Goal: Information Seeking & Learning: Learn about a topic

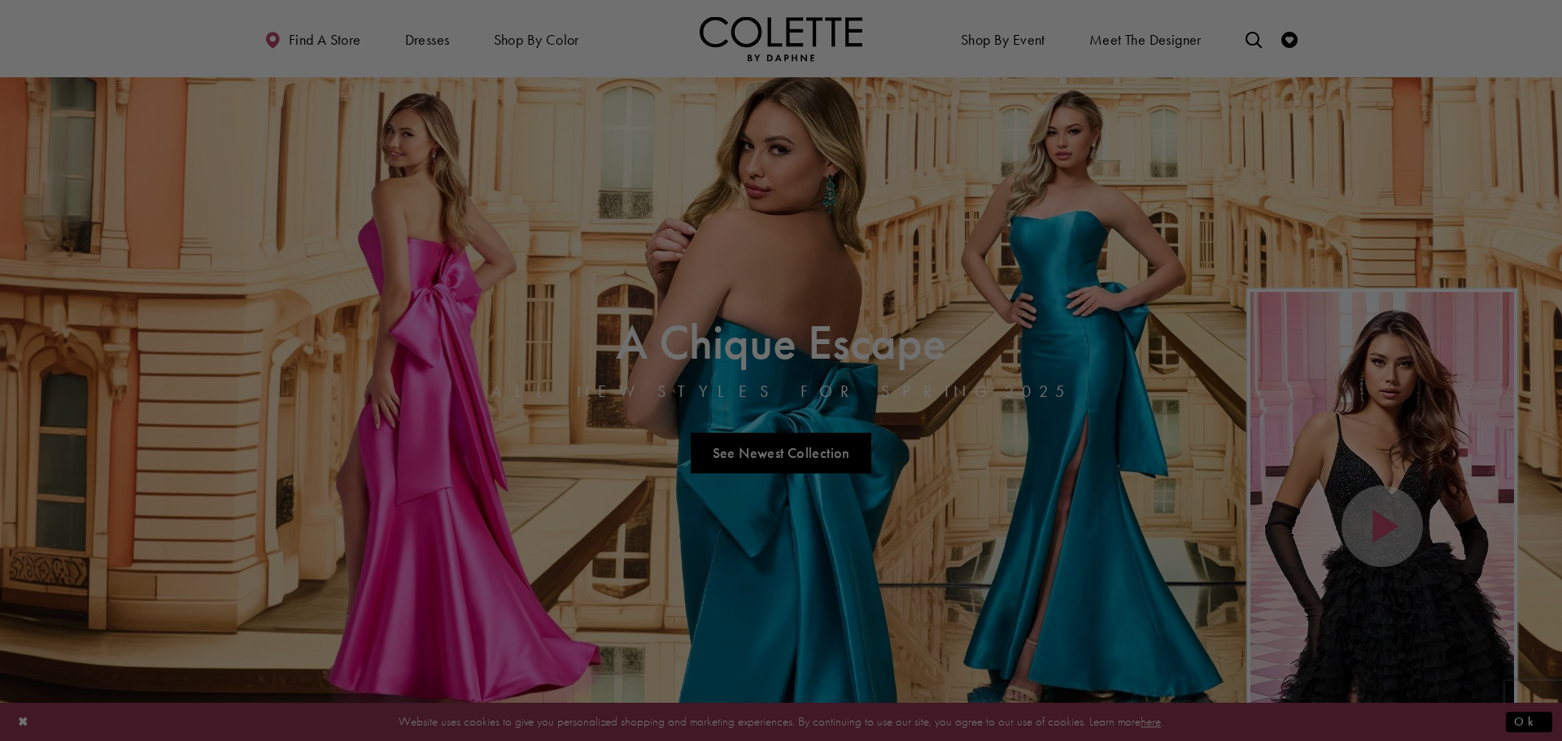
click at [364, 290] on div at bounding box center [788, 374] width 1577 height 748
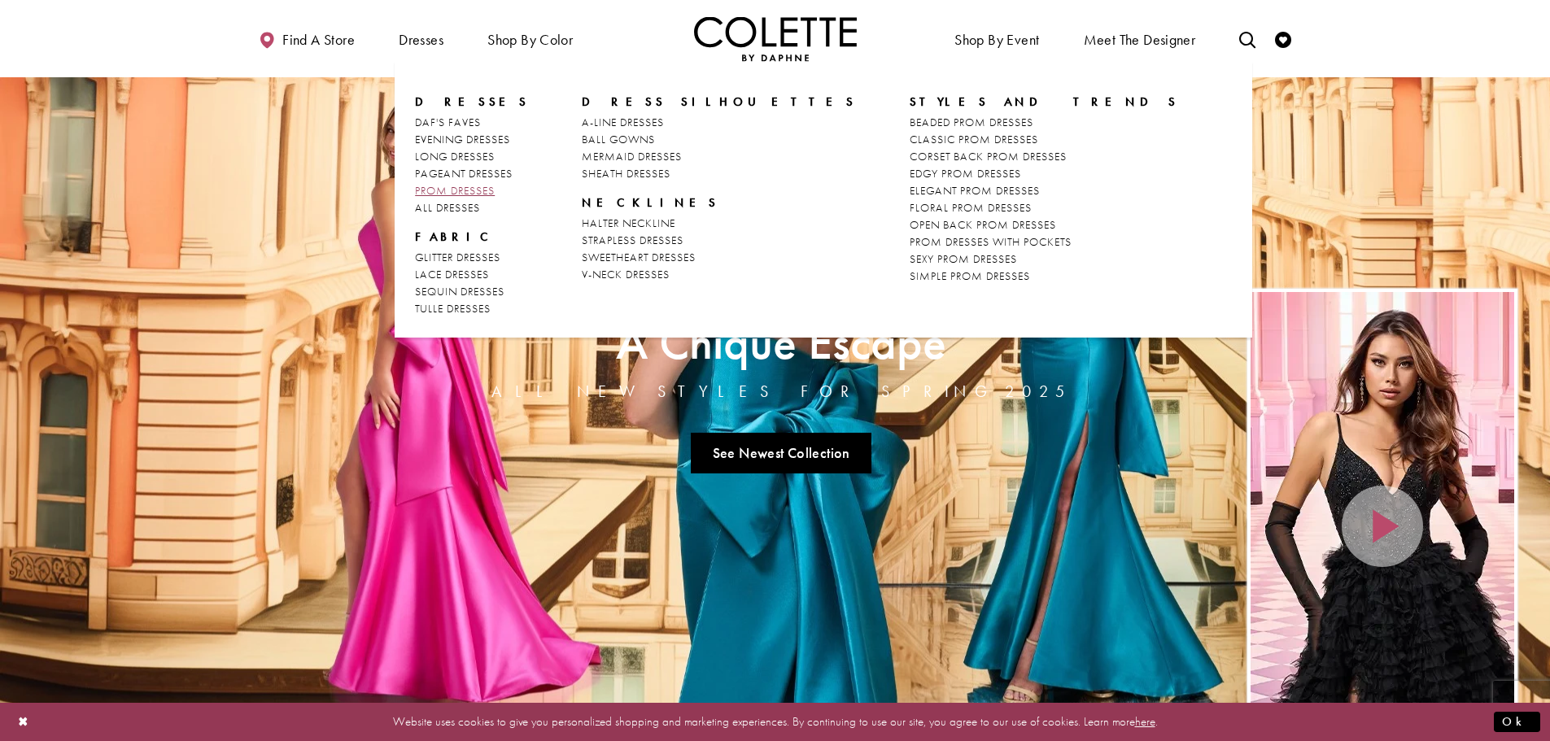
click at [455, 185] on span "PROM DRESSES" at bounding box center [455, 190] width 80 height 15
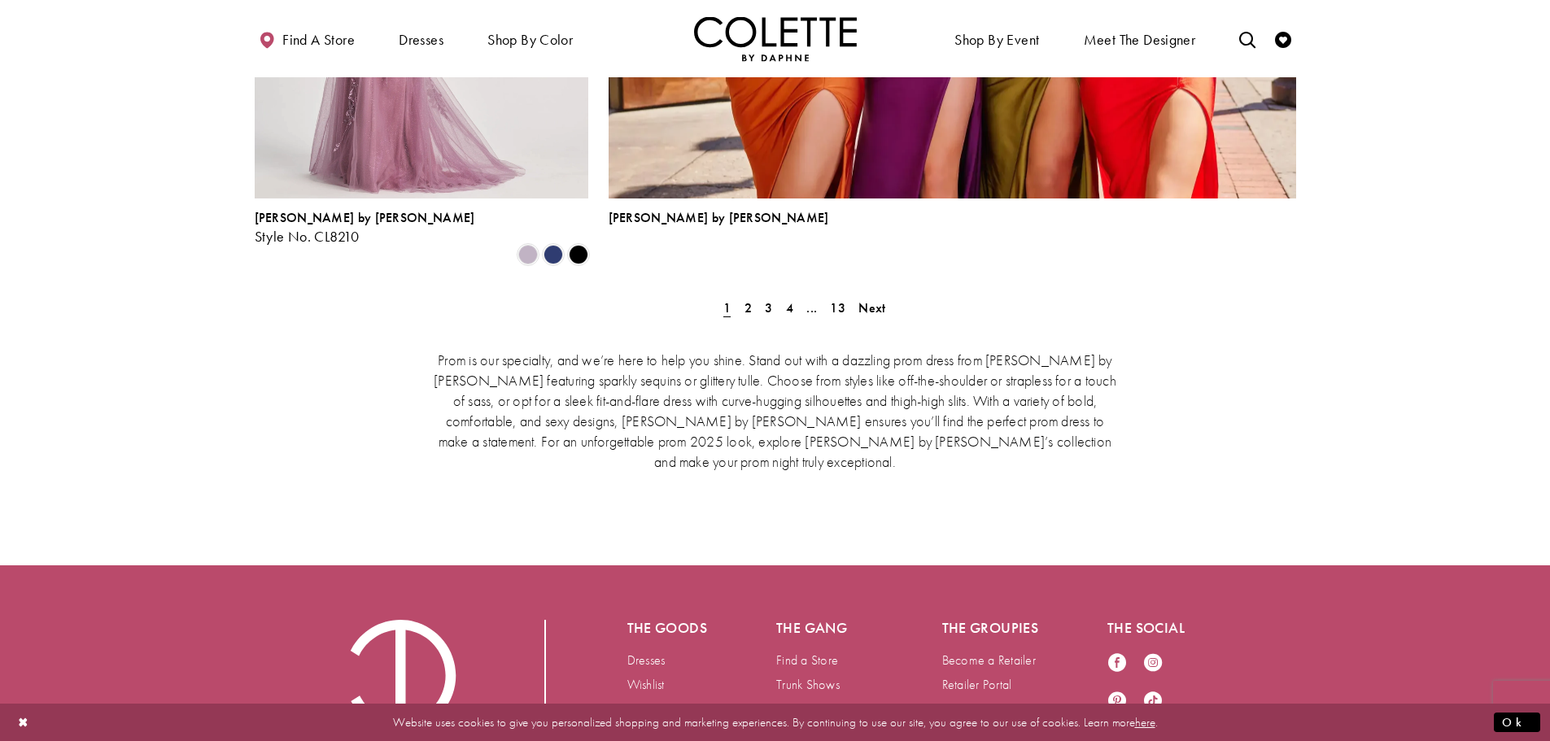
scroll to position [3805, 0]
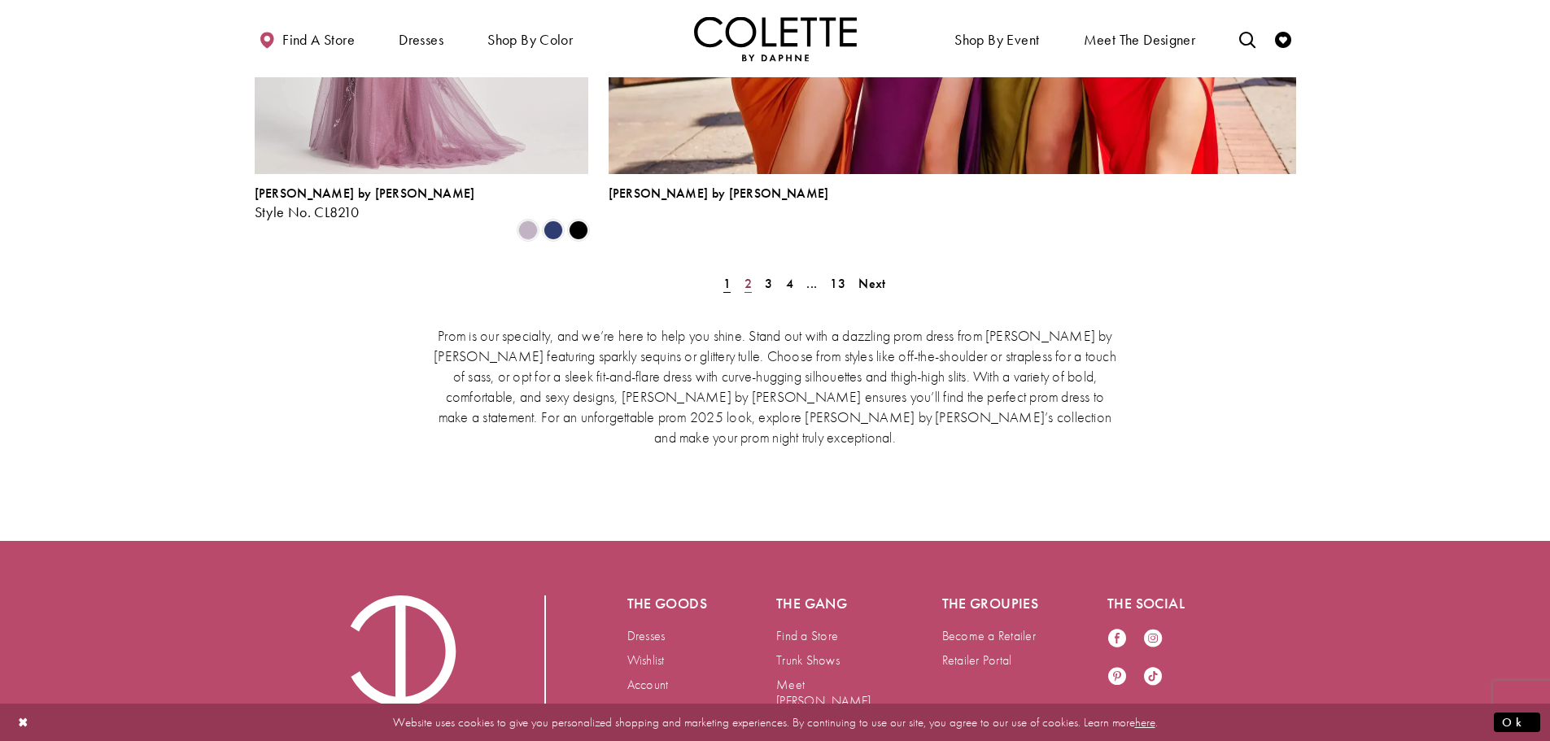
click at [748, 275] on span "2" at bounding box center [747, 283] width 7 height 17
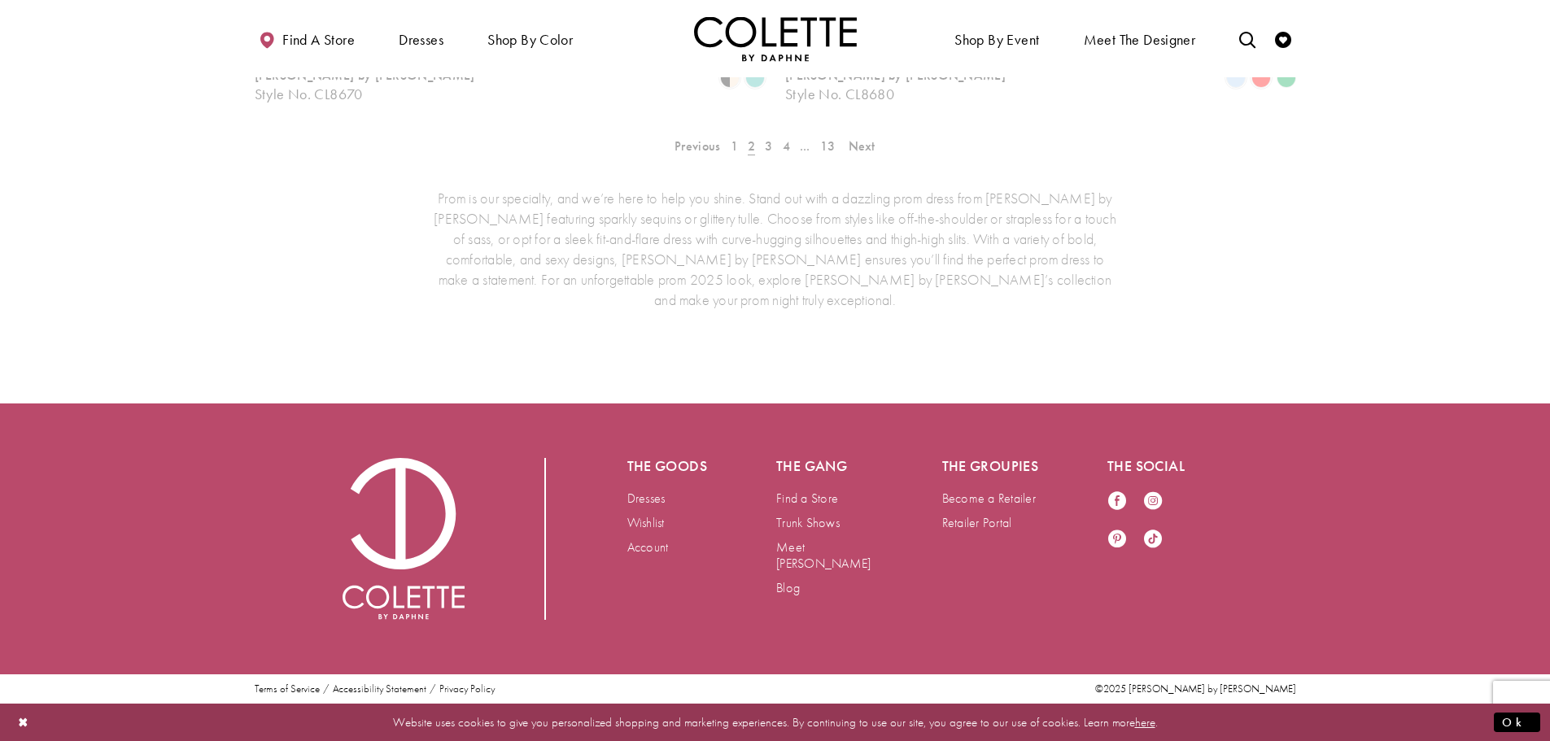
scroll to position [417, 0]
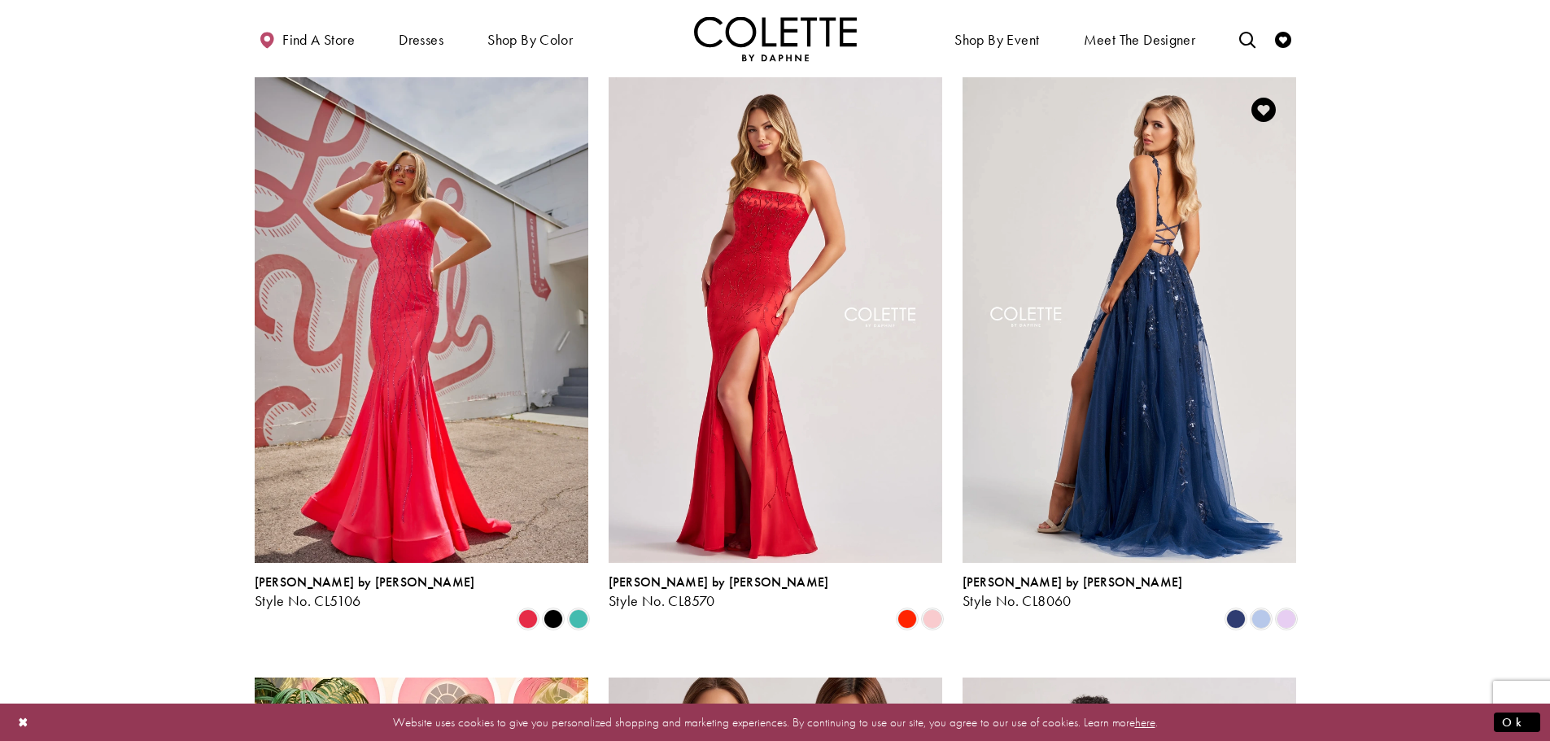
click at [1224, 395] on img "Visit Colette by Daphne Style No. CL8060 Page" at bounding box center [1129, 319] width 334 height 485
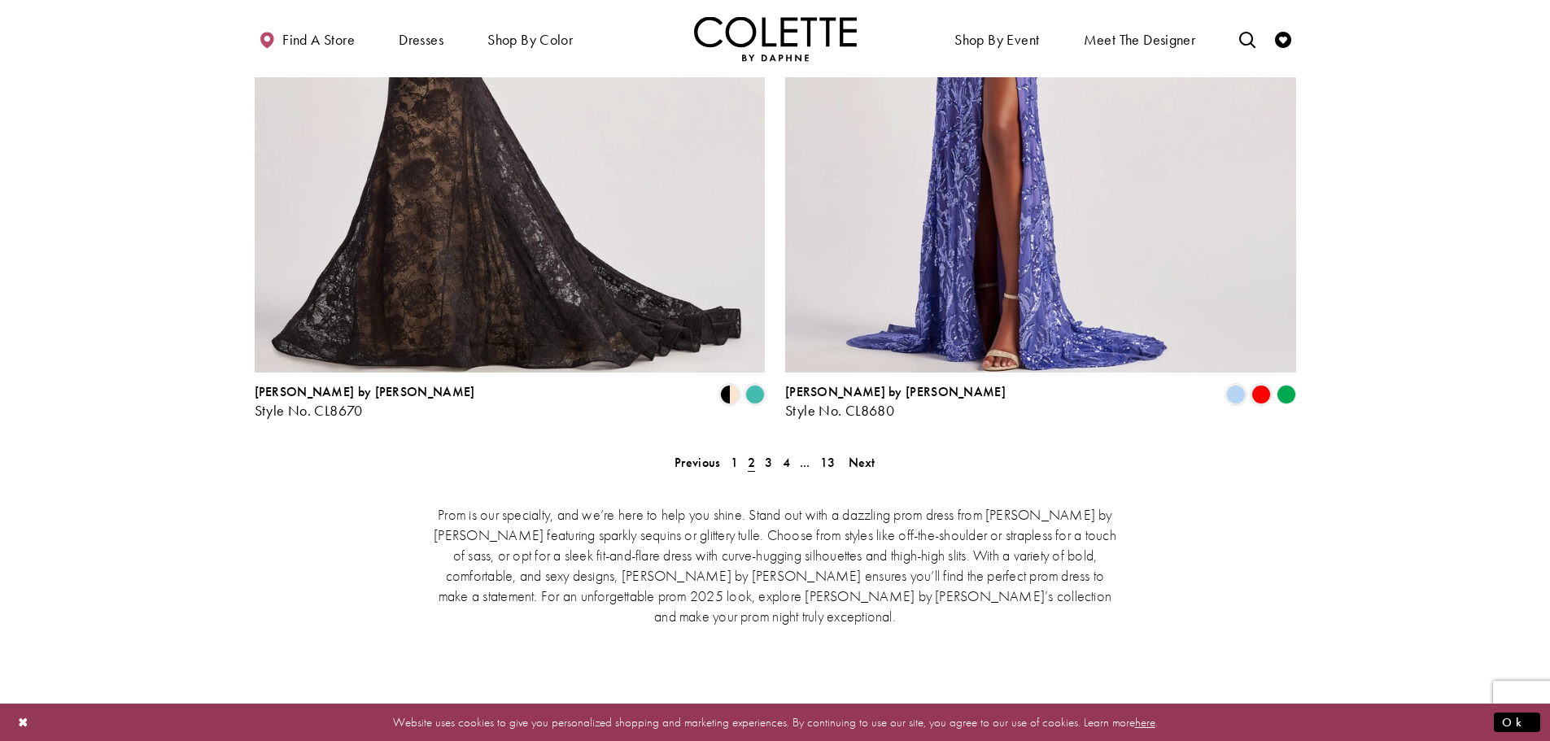
scroll to position [3265, 0]
click at [766, 453] on span "3" at bounding box center [768, 461] width 7 height 17
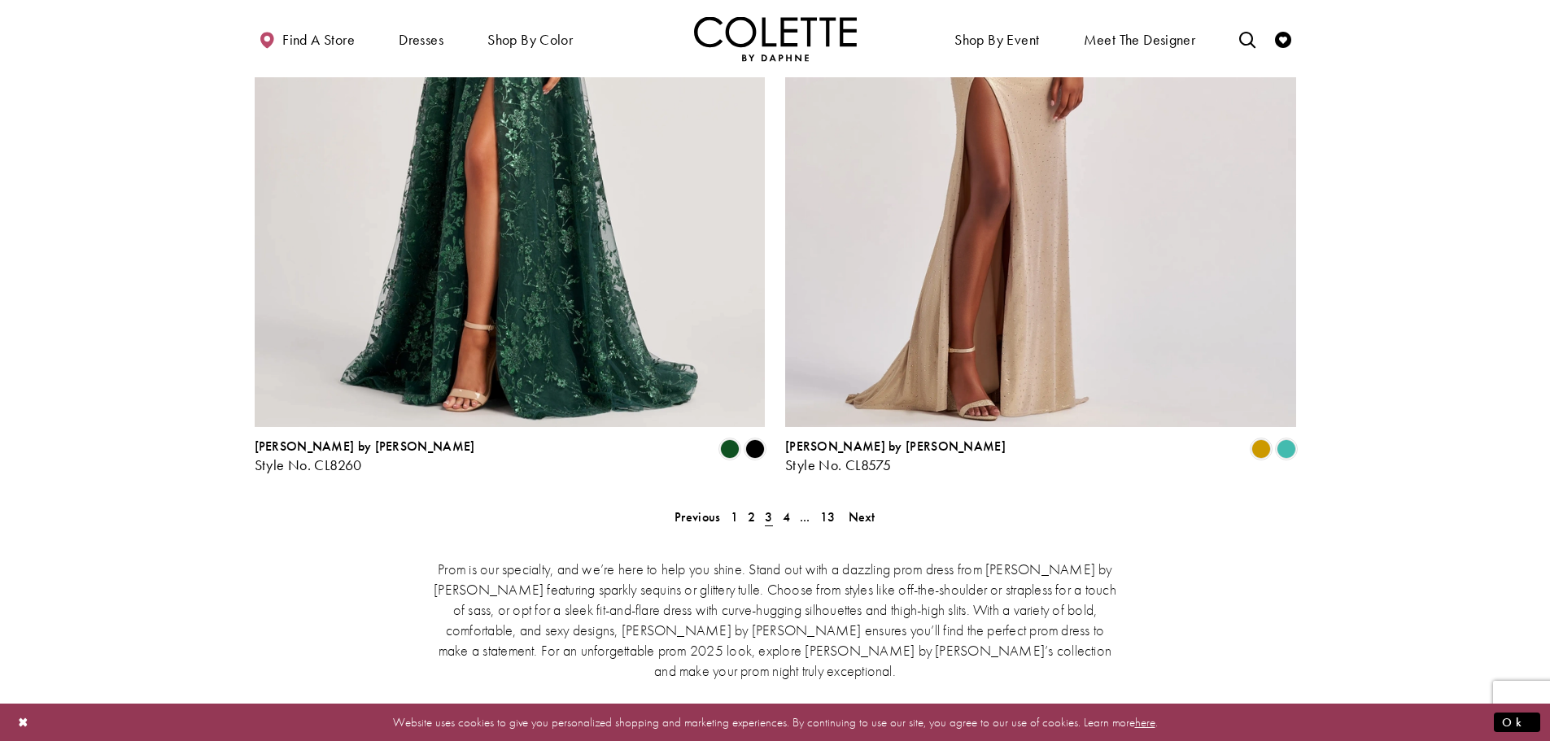
scroll to position [3265, 0]
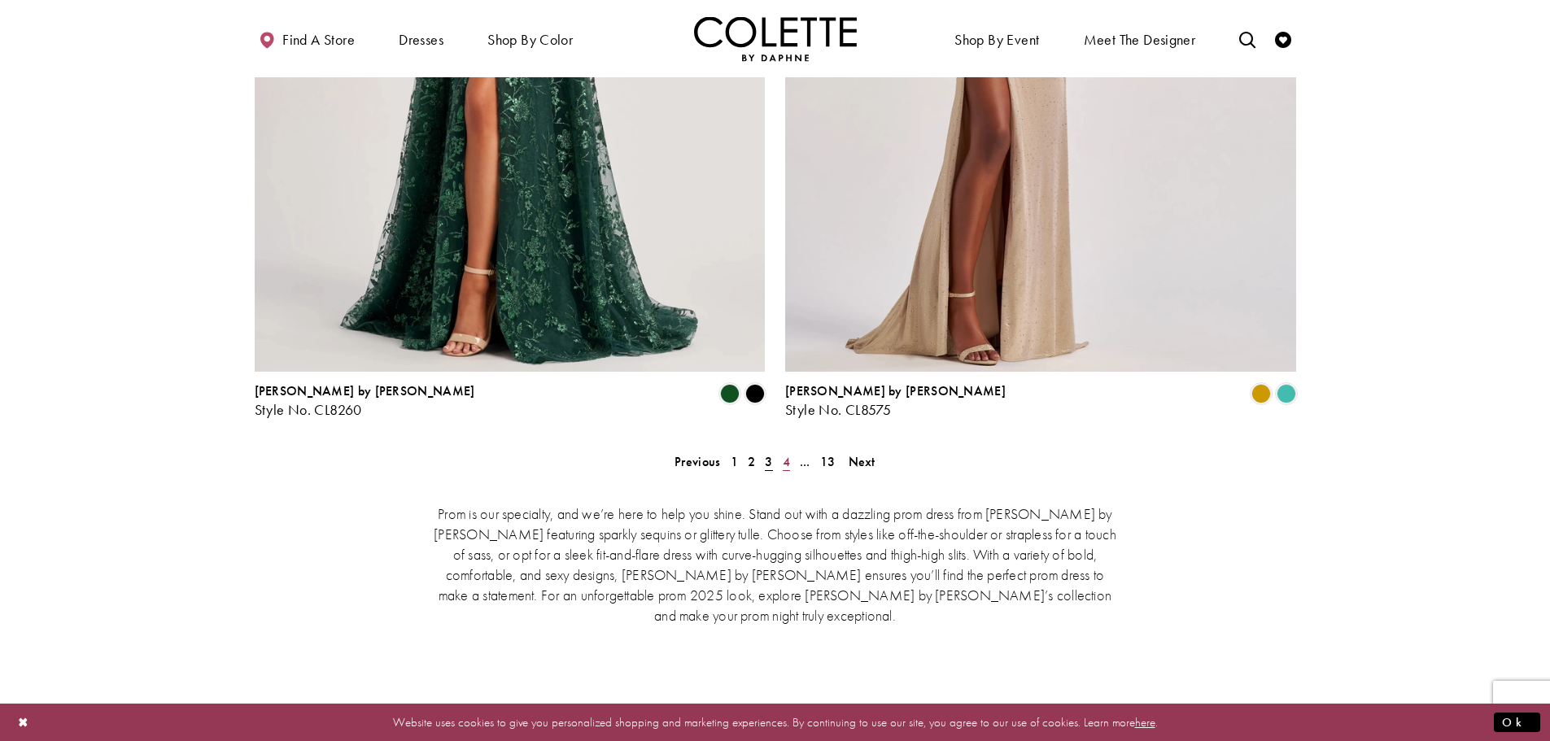
click at [785, 453] on span "4" at bounding box center [786, 461] width 7 height 17
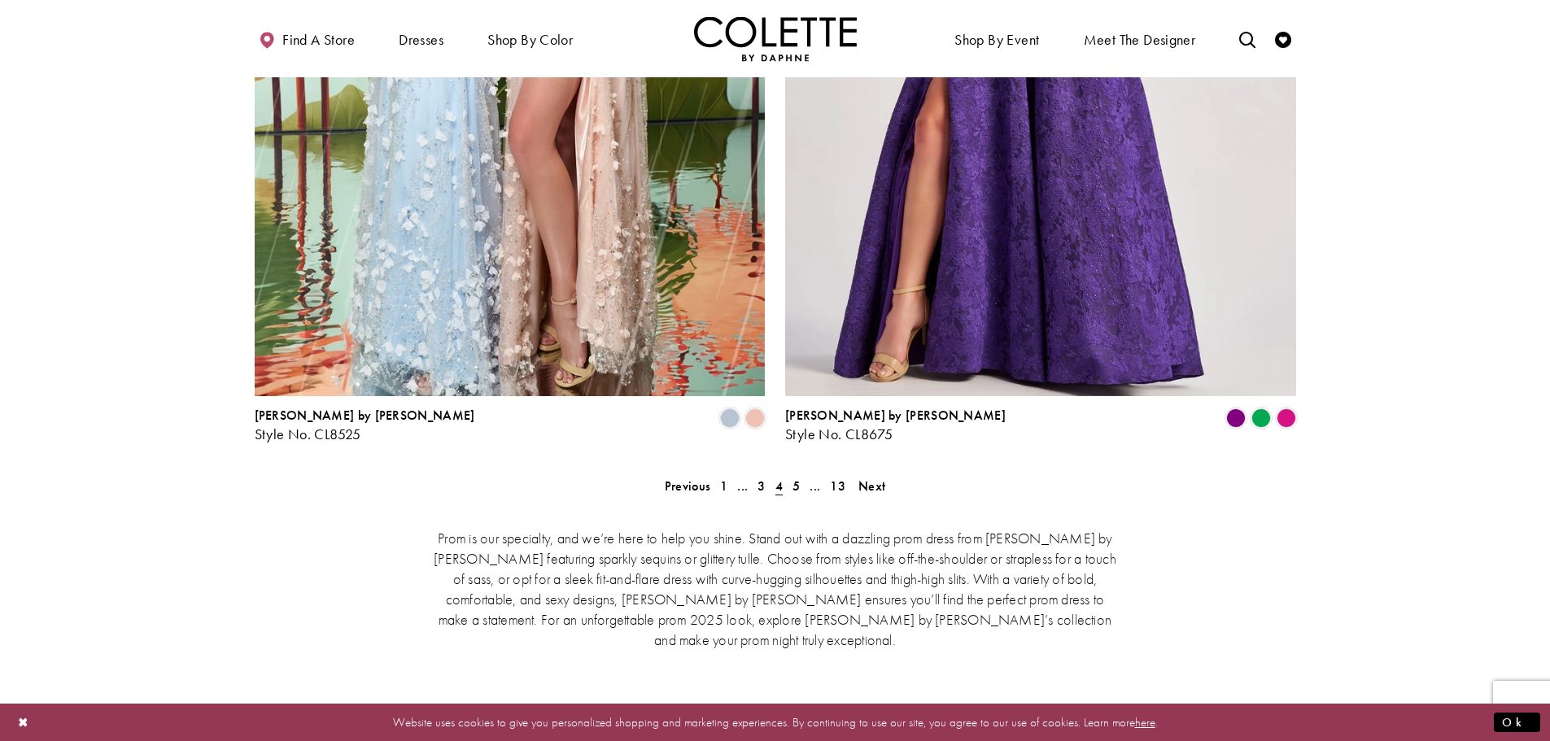
scroll to position [3265, 0]
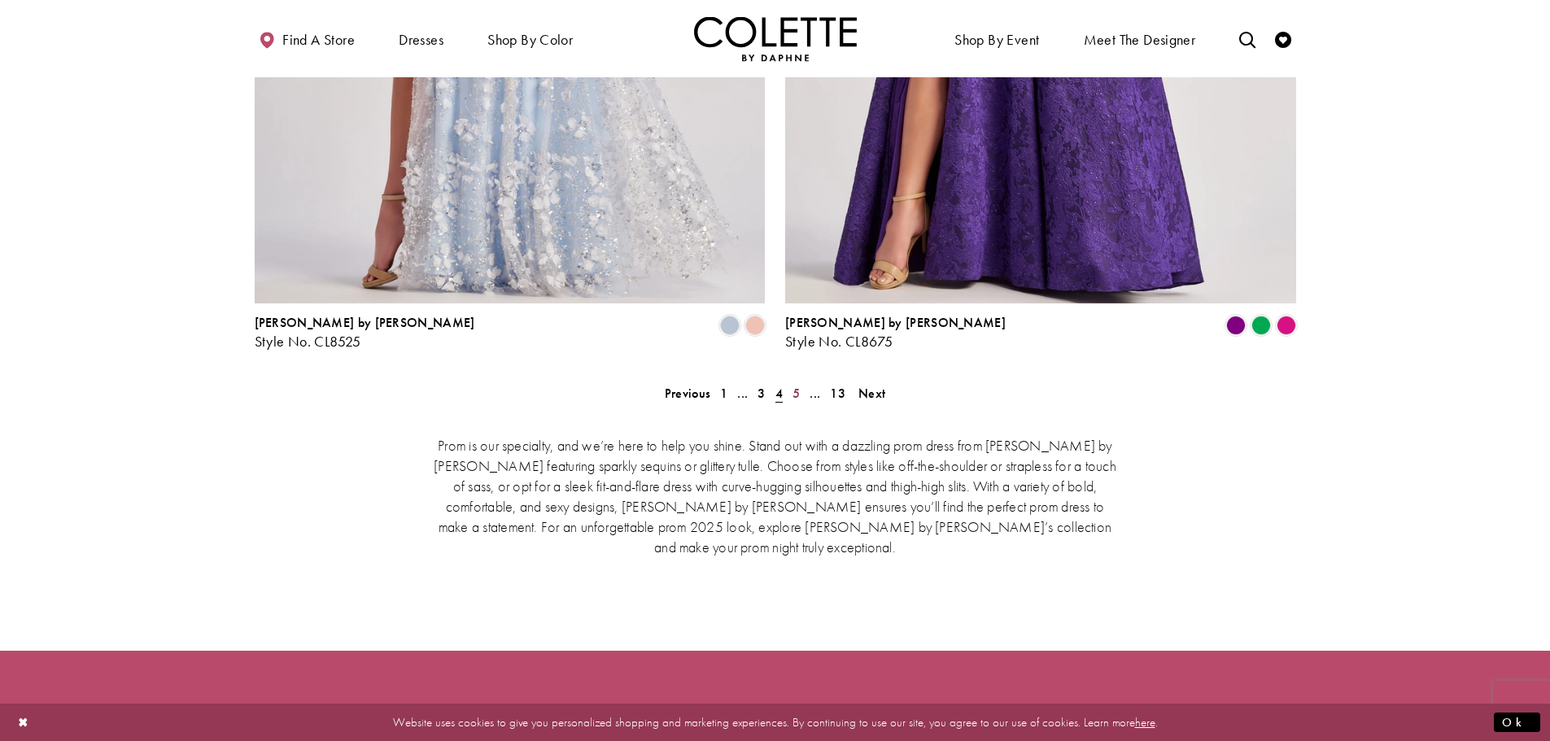
scroll to position [3238, 0]
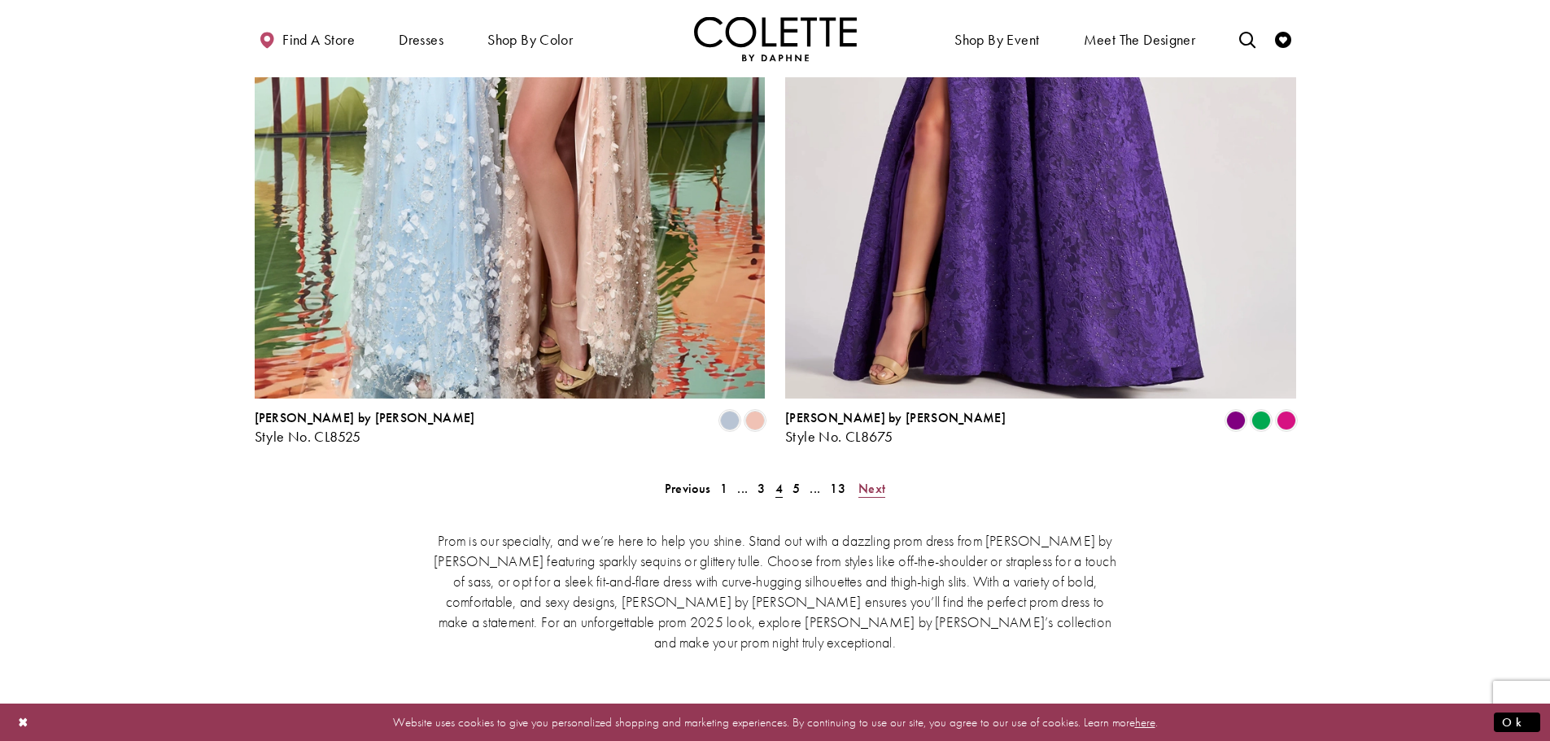
click at [871, 480] on span "Next" at bounding box center [871, 488] width 27 height 17
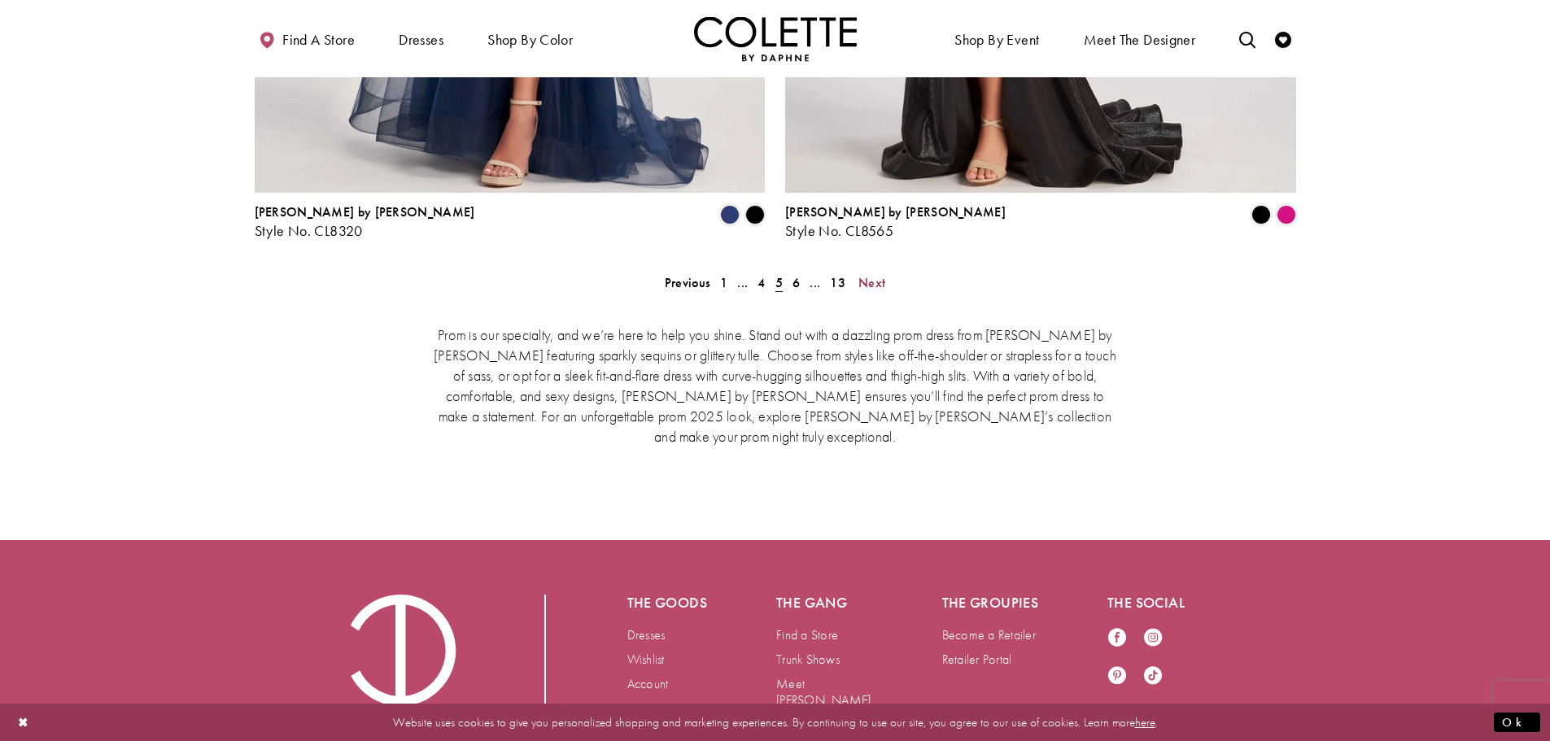
scroll to position [3482, 0]
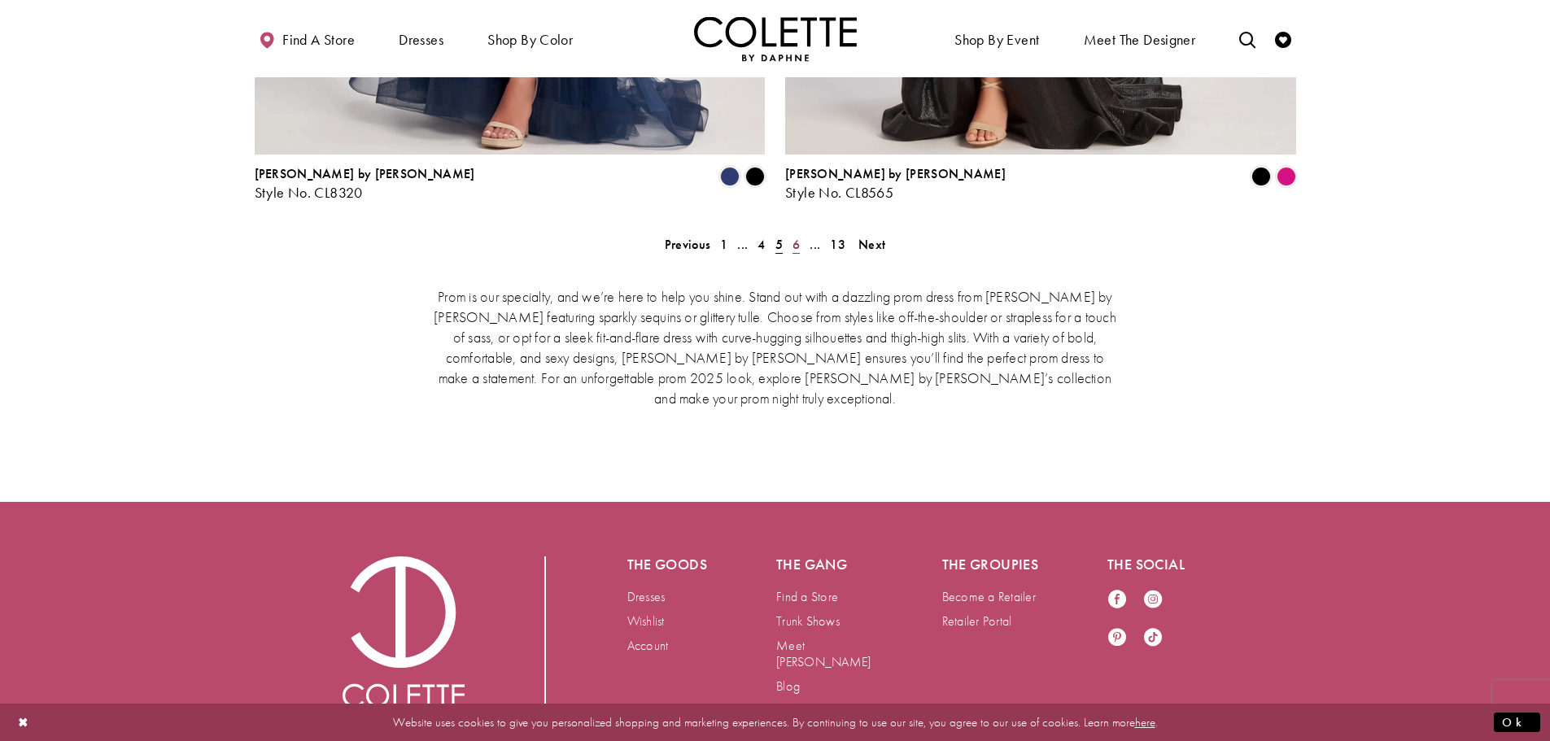
click at [800, 233] on link "6" at bounding box center [795, 245] width 17 height 24
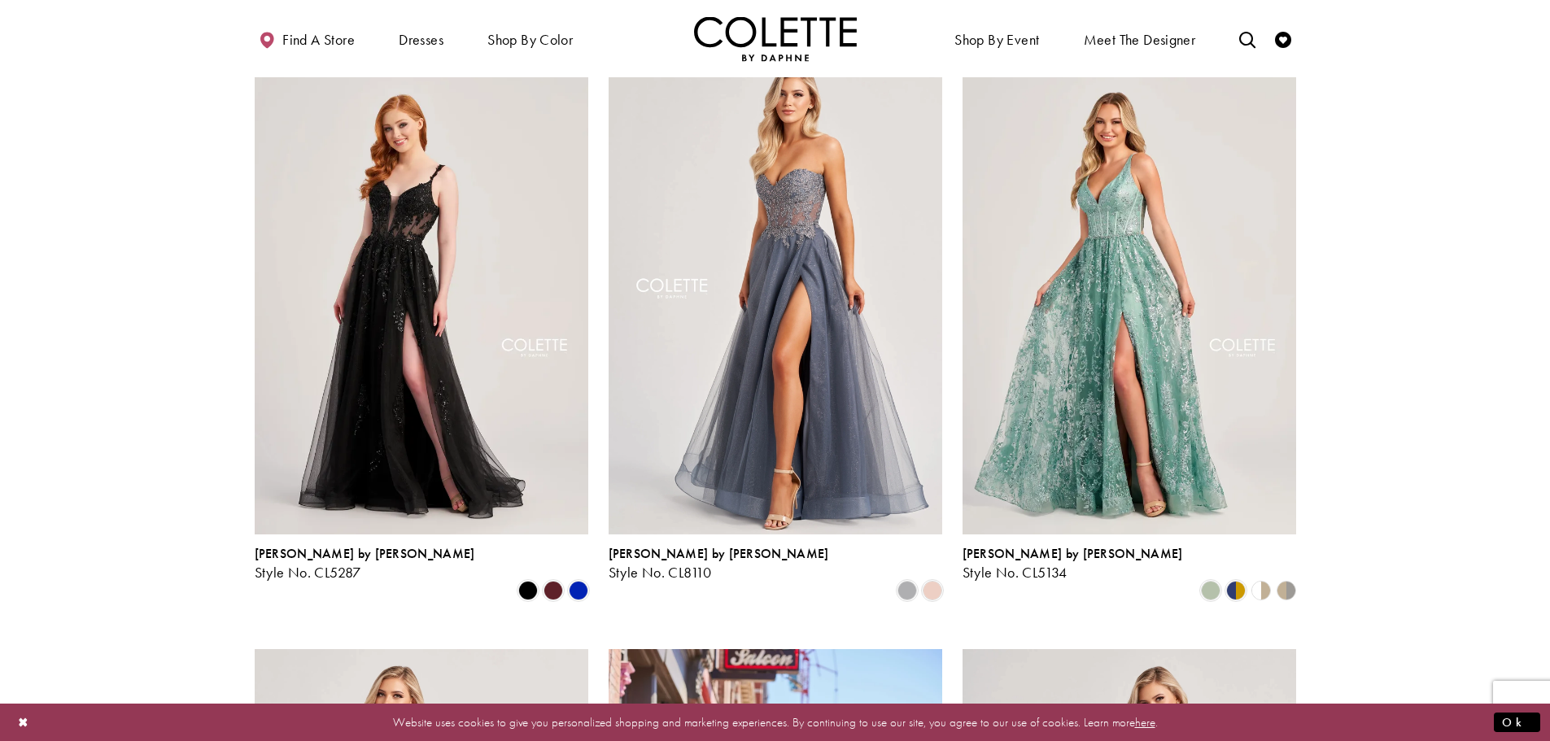
scroll to position [417, 0]
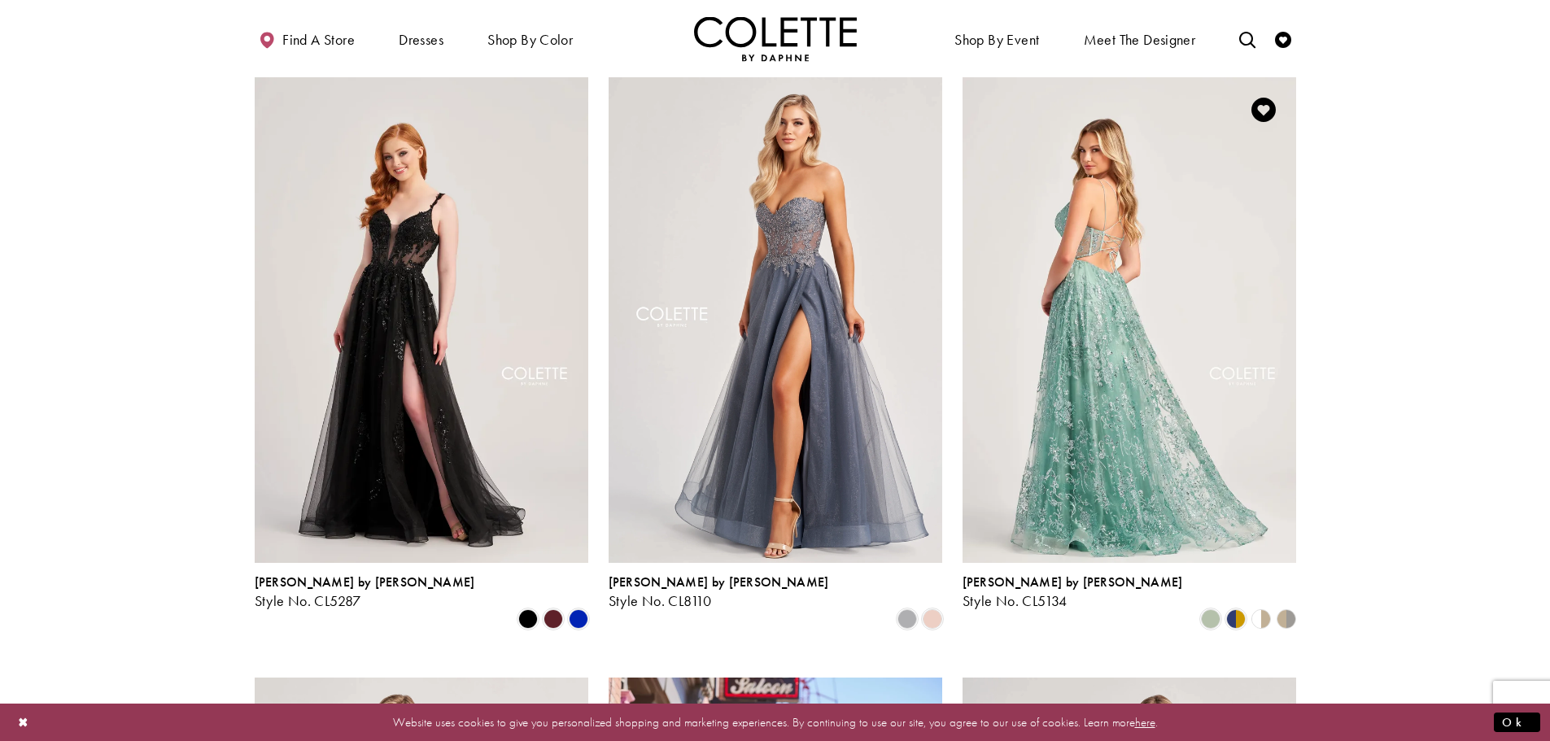
click at [1115, 378] on img "Visit Colette by Daphne Style No. CL5134 Page" at bounding box center [1129, 319] width 334 height 485
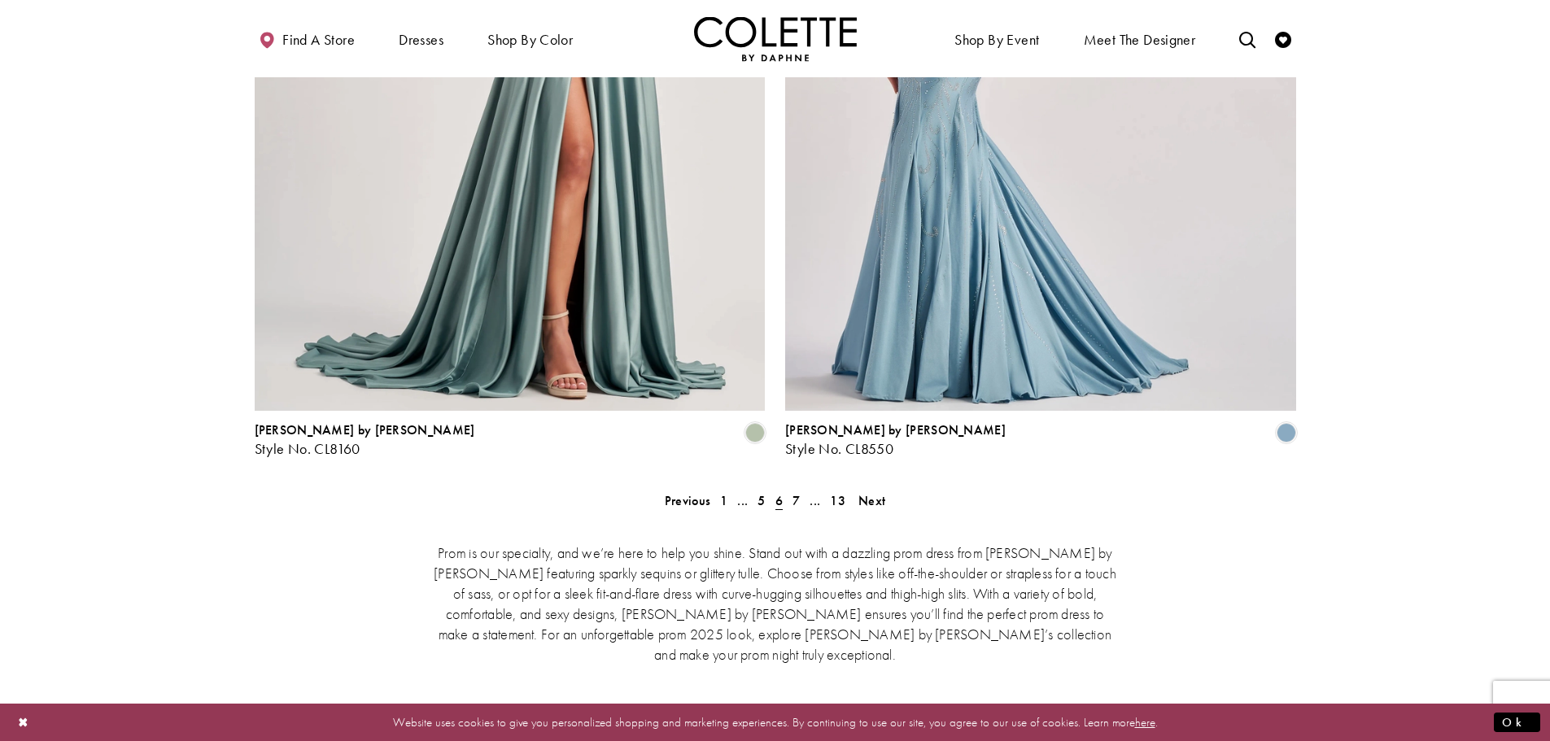
scroll to position [3265, 0]
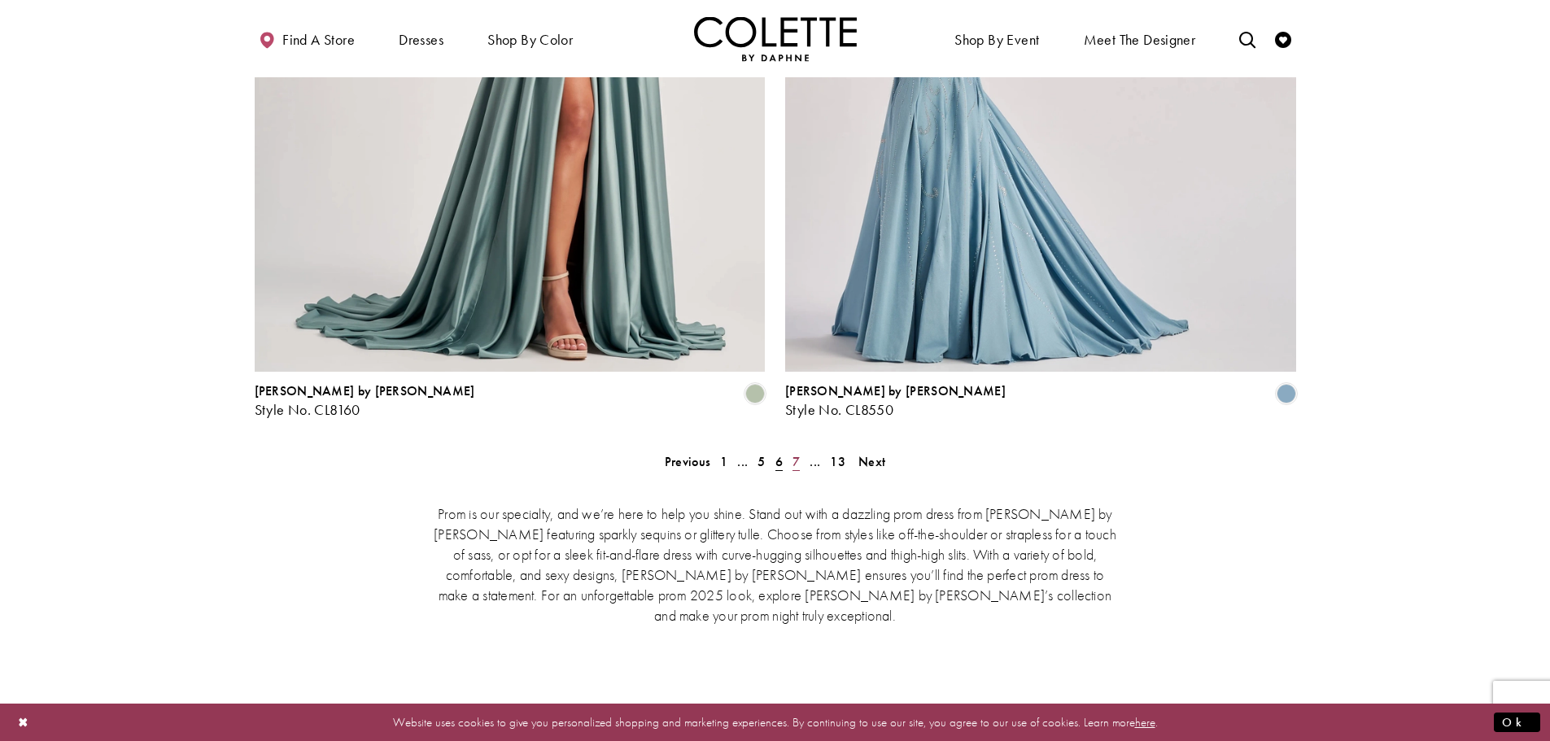
click at [795, 453] on span "7" at bounding box center [795, 461] width 7 height 17
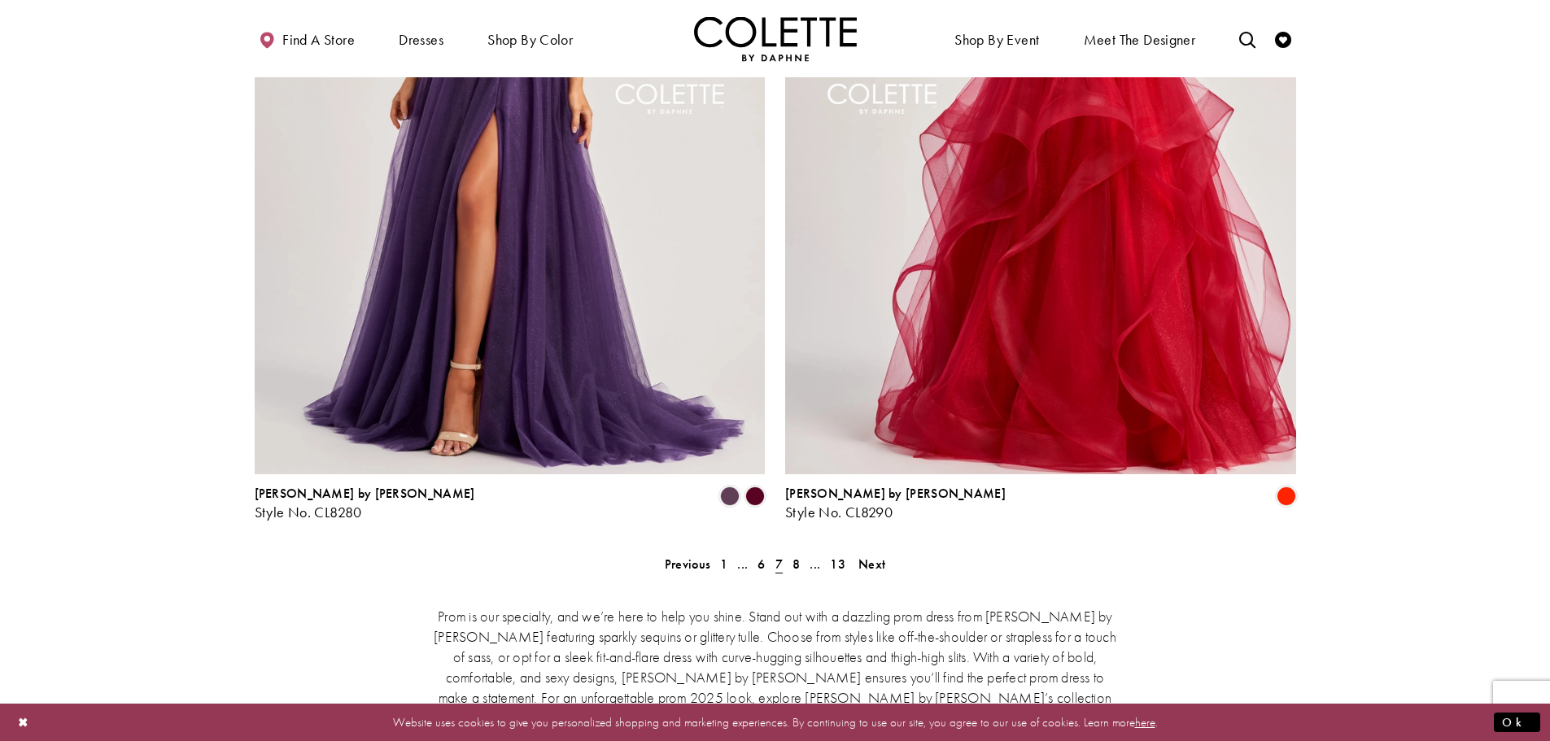
scroll to position [3183, 0]
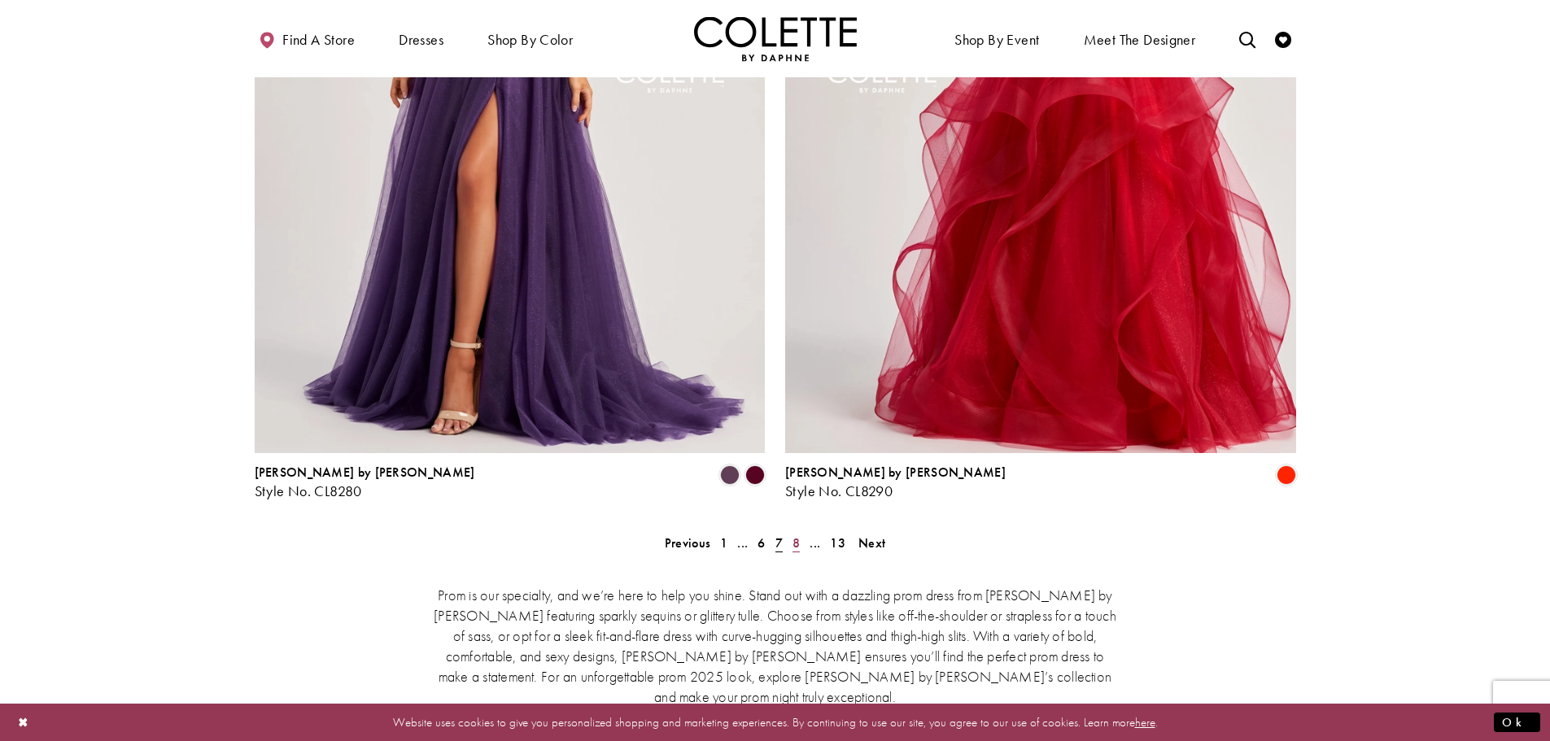
click at [797, 534] on span "8" at bounding box center [795, 542] width 7 height 17
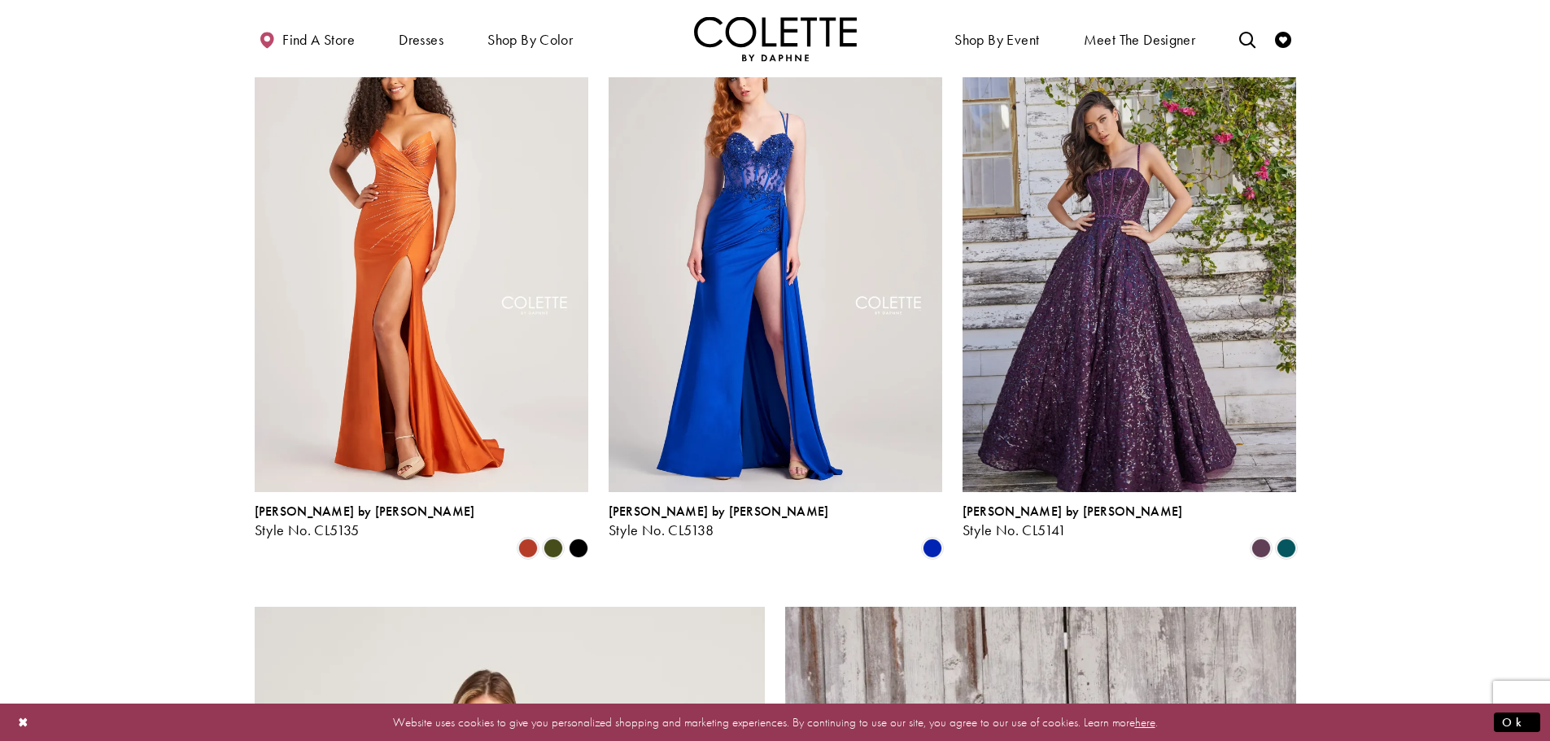
scroll to position [2288, 0]
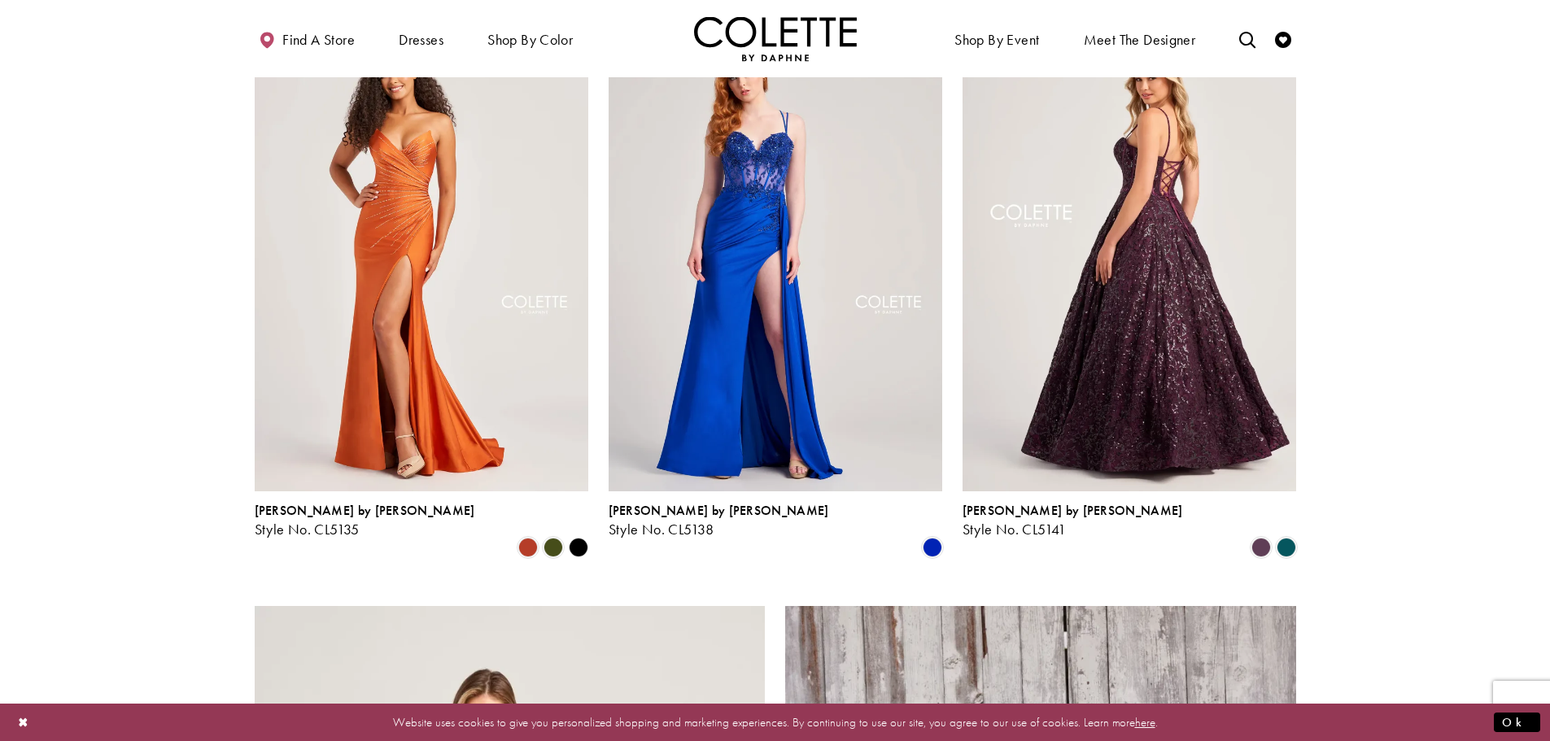
click at [1176, 338] on img "Visit Colette by Daphne Style No. CL5141 Page" at bounding box center [1129, 248] width 334 height 485
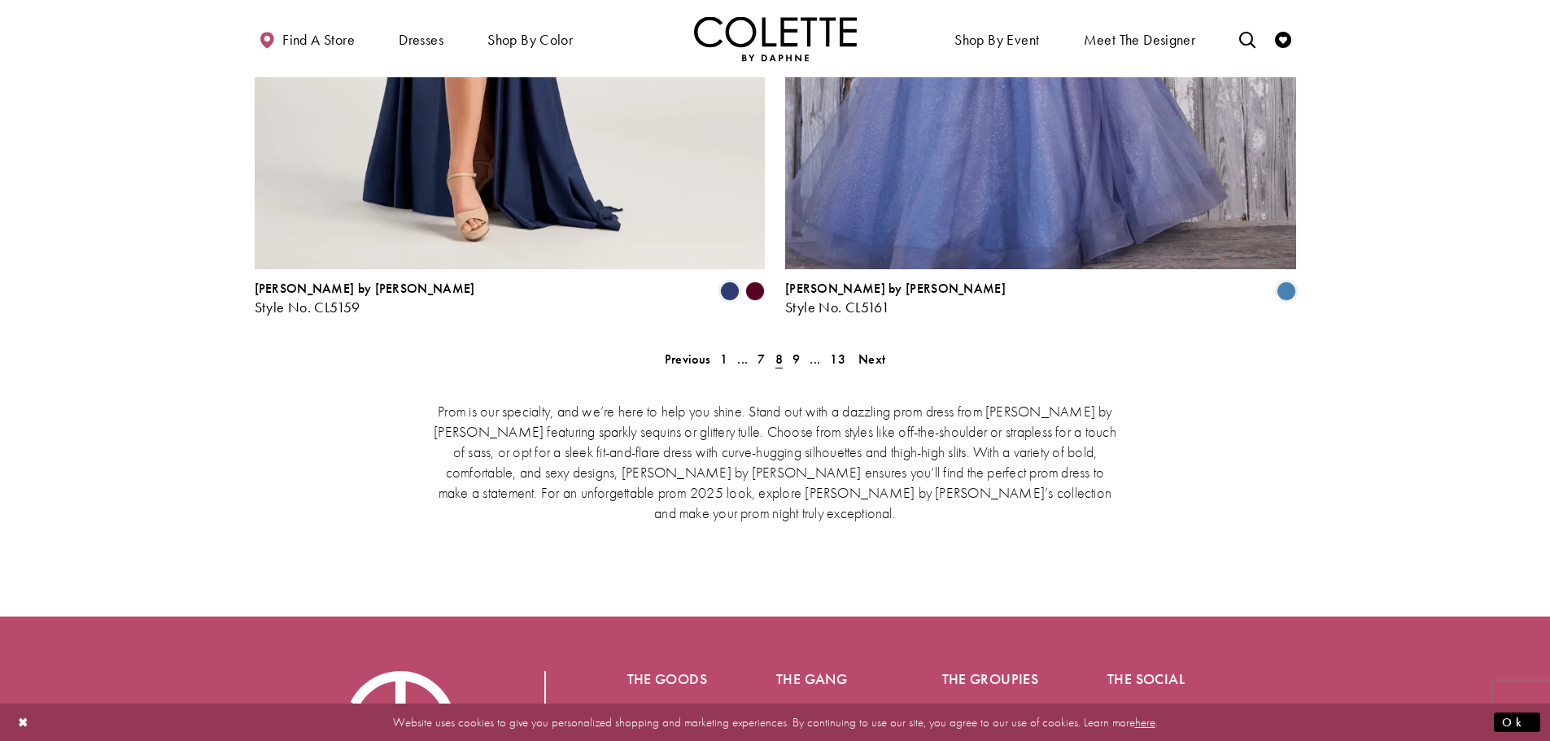
scroll to position [3427, 0]
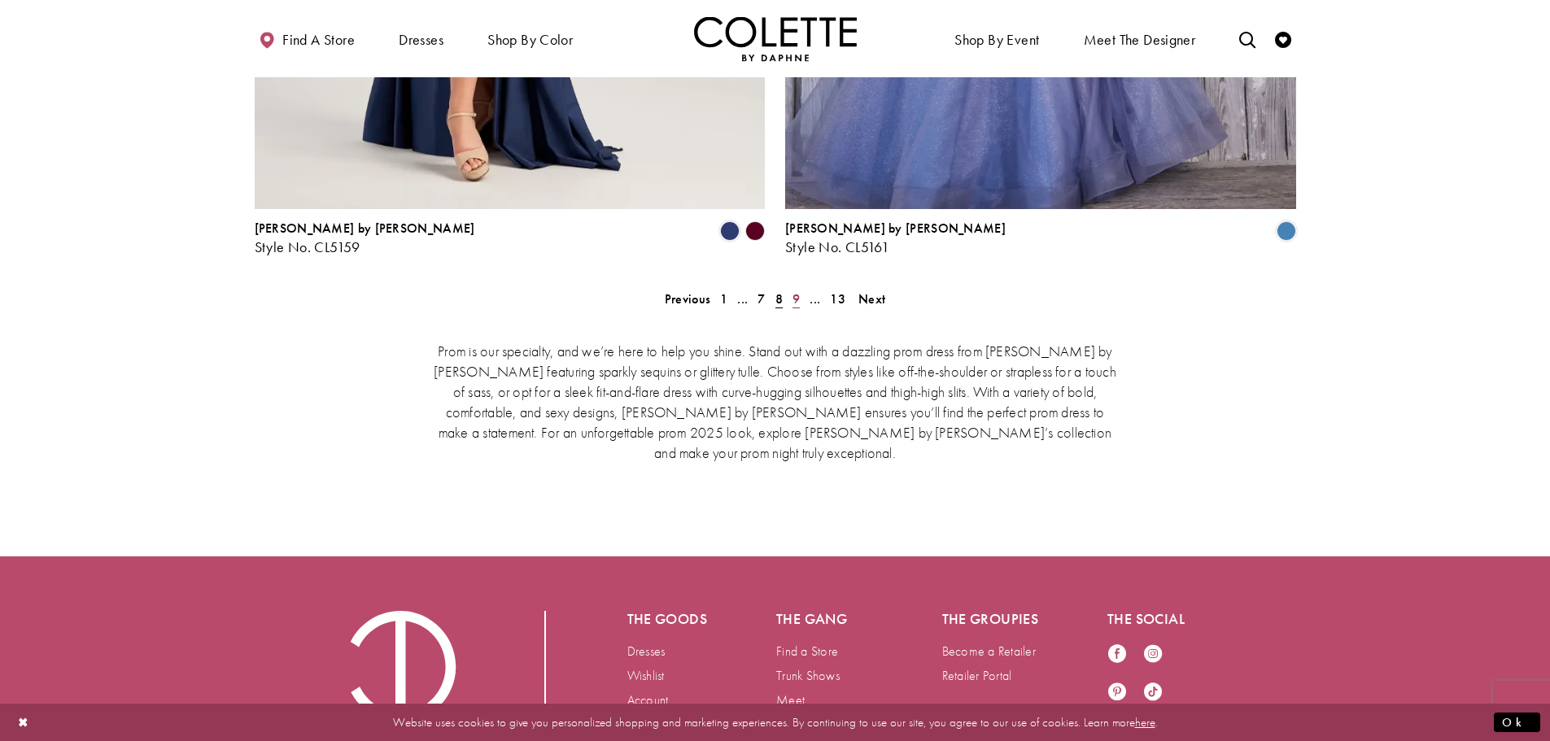
click at [796, 290] on span "9" at bounding box center [795, 298] width 7 height 17
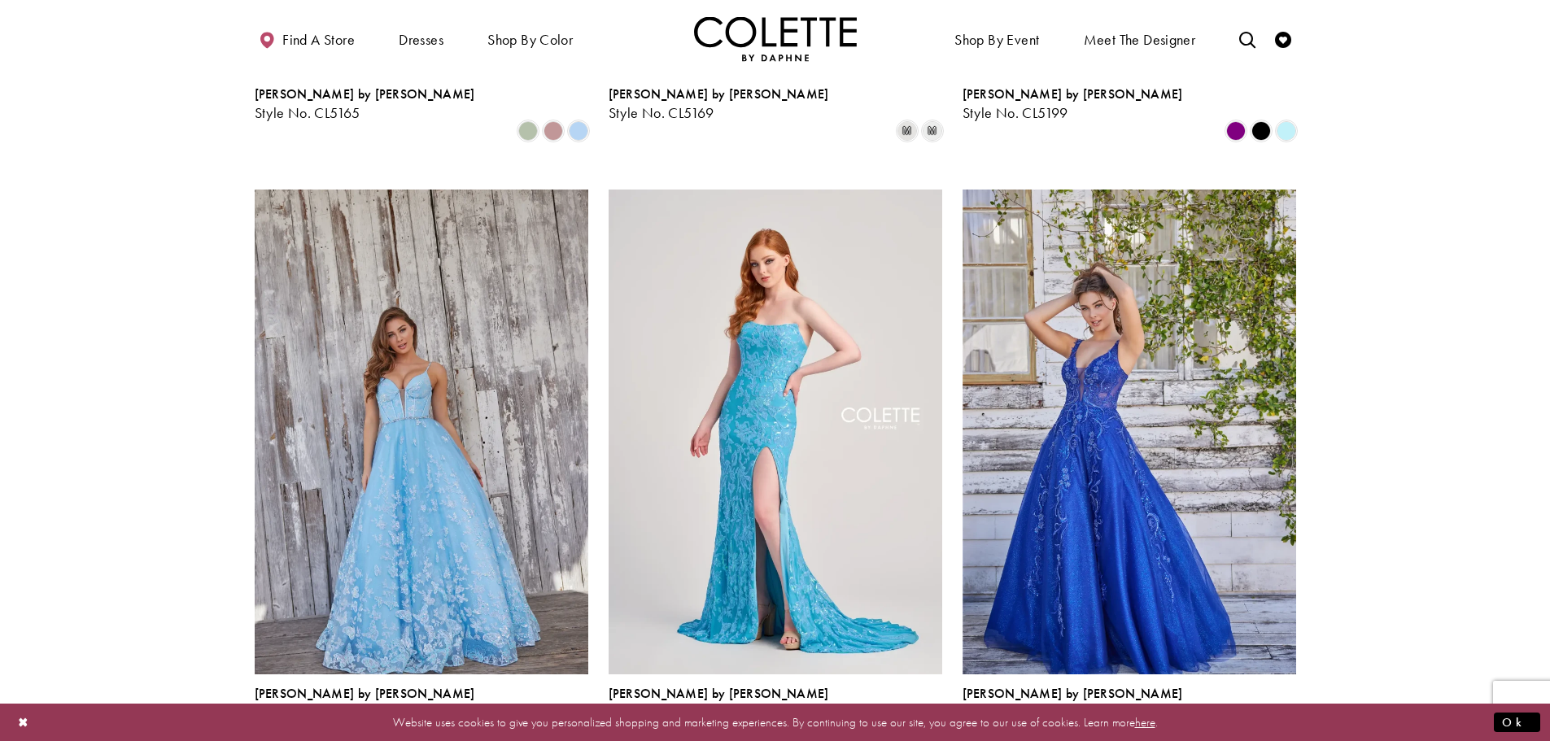
scroll to position [987, 0]
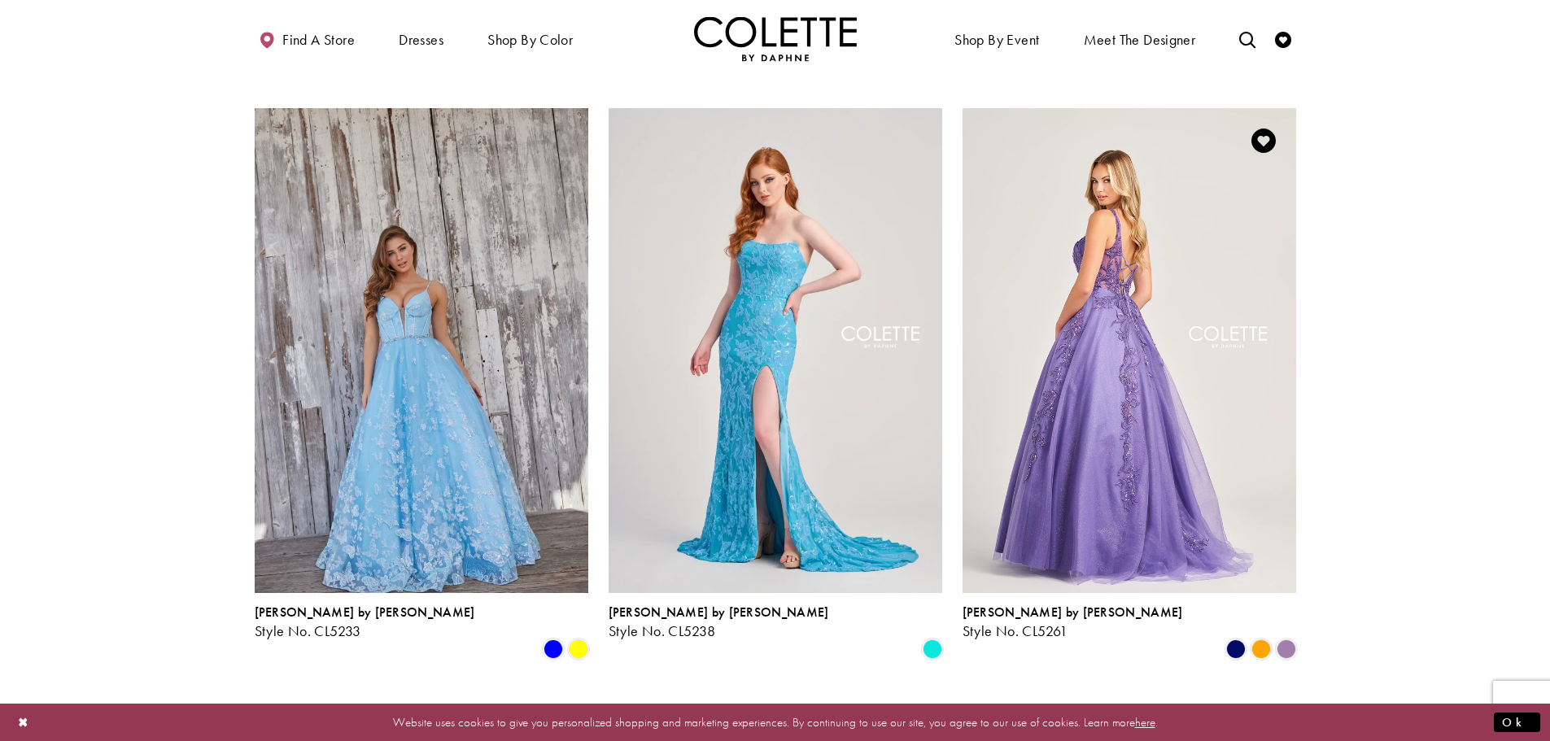
click at [1248, 521] on img "Visit Colette by Daphne Style No. CL5261 Page" at bounding box center [1129, 350] width 334 height 485
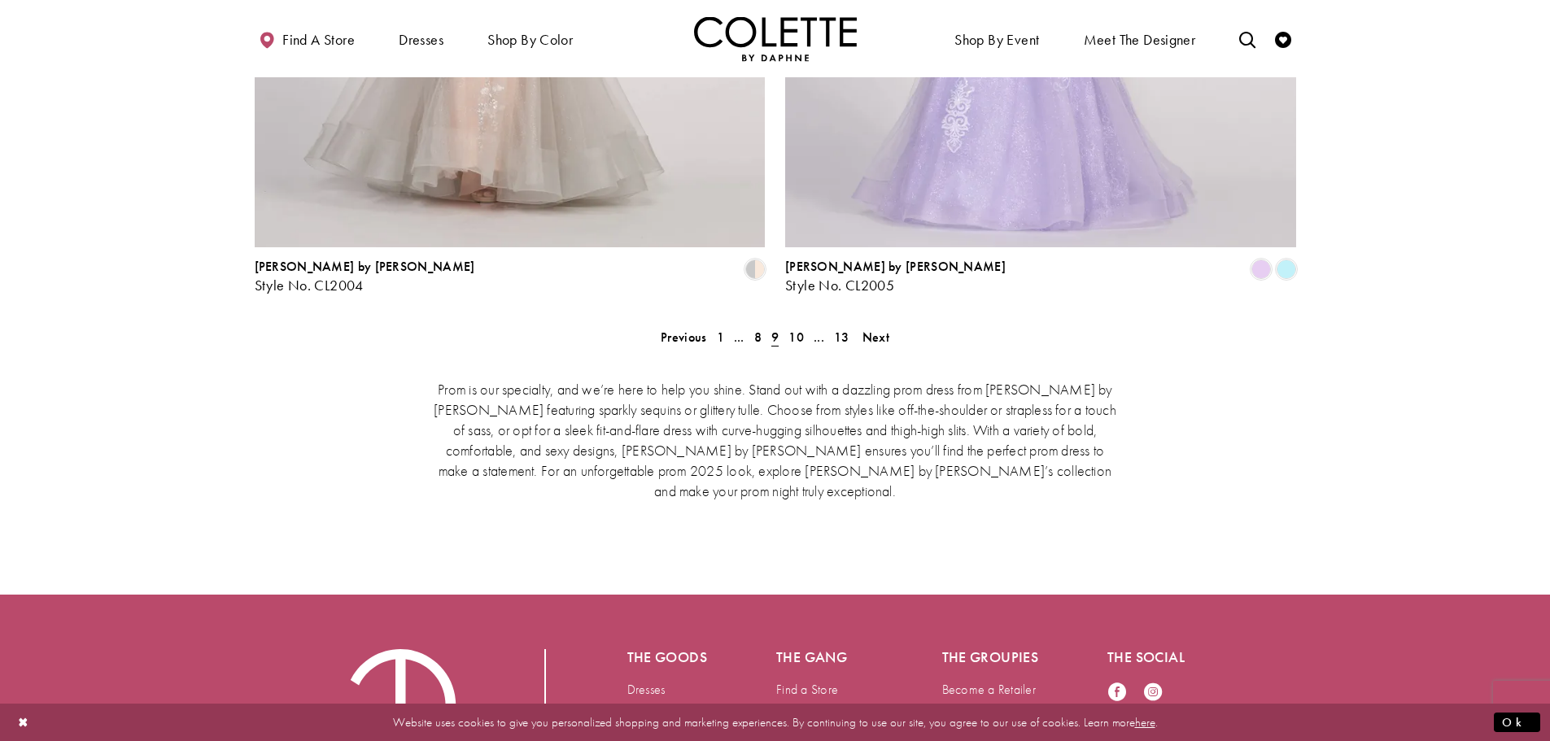
scroll to position [3427, 0]
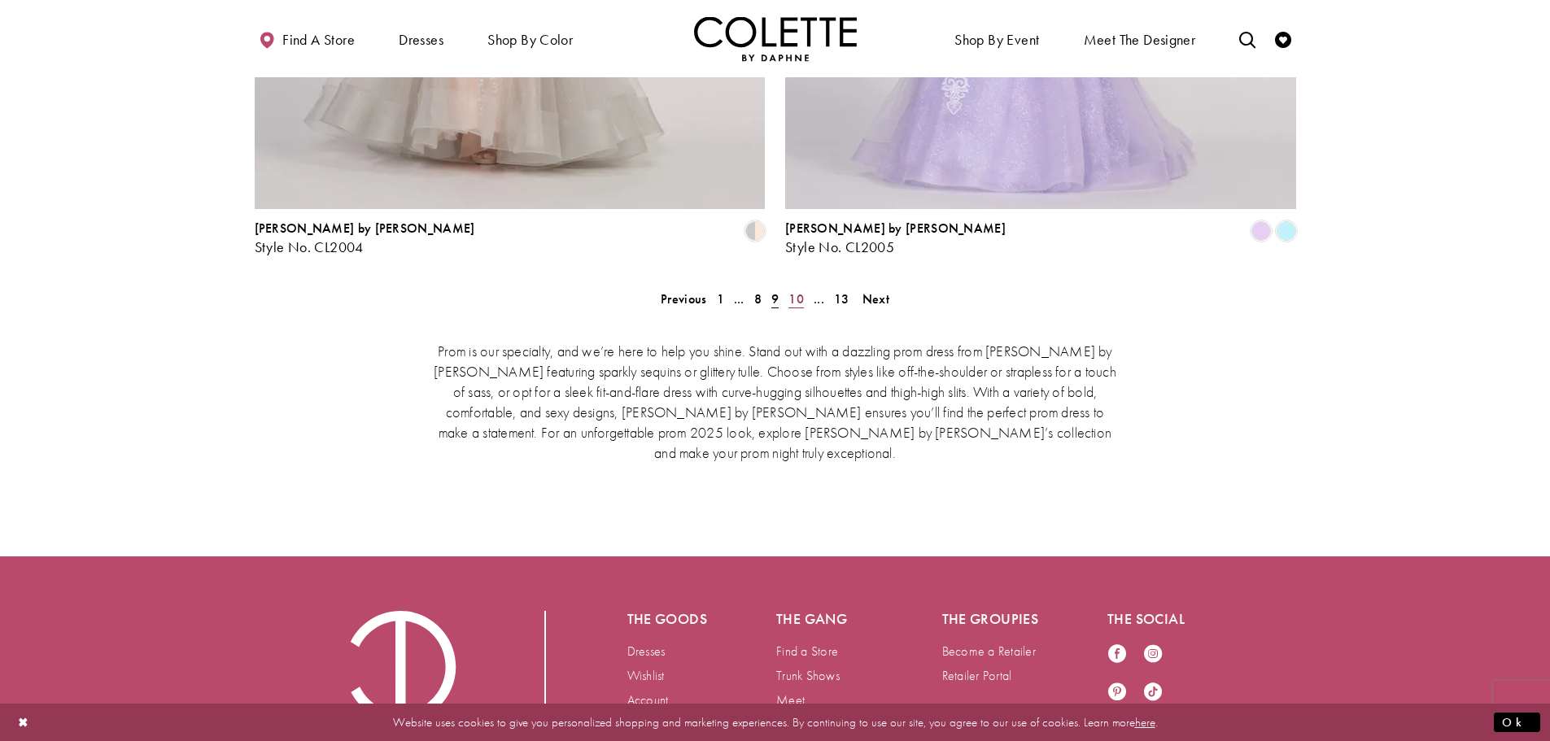
click at [801, 290] on span "10" at bounding box center [795, 298] width 15 height 17
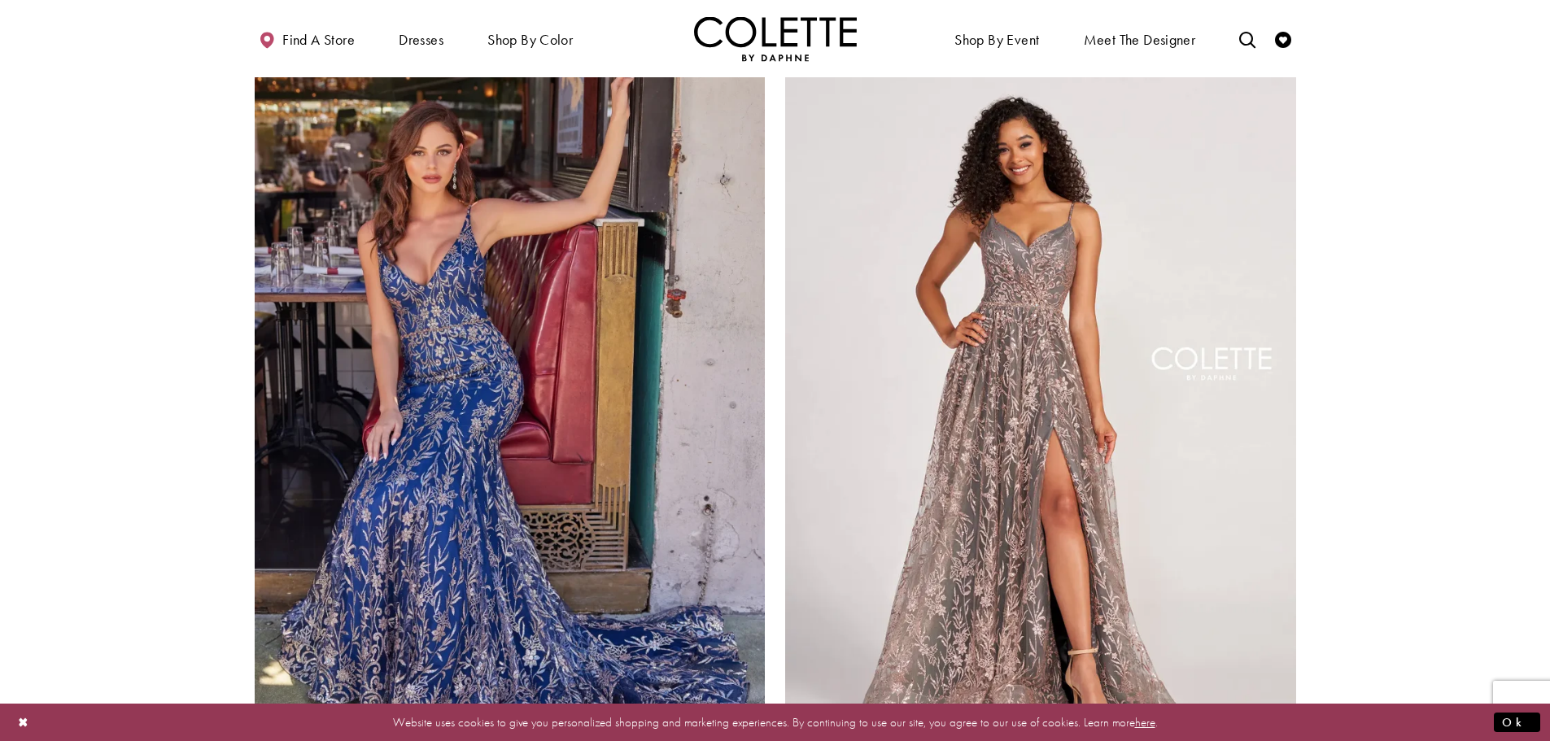
scroll to position [2939, 0]
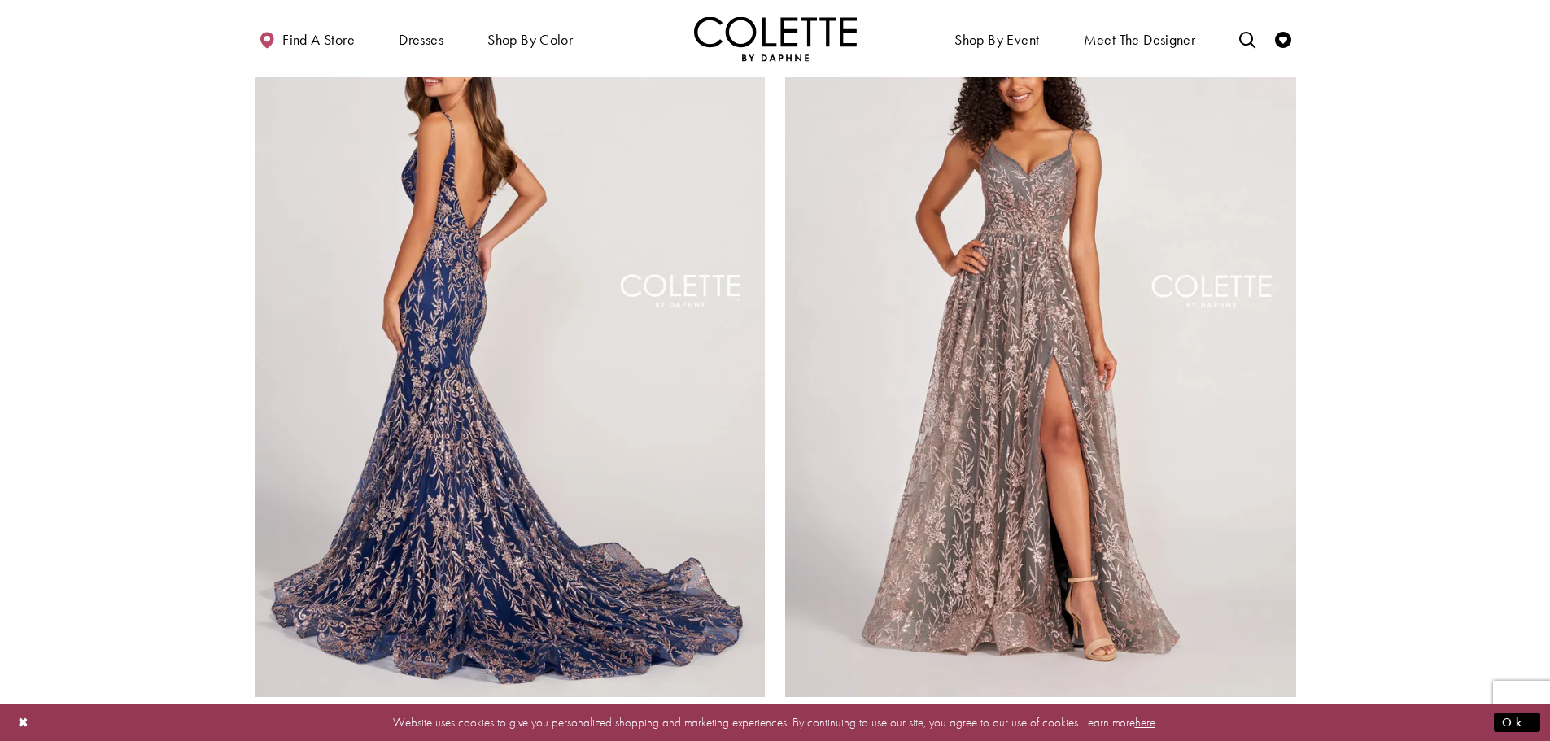
click at [447, 311] on img "Visit Colette by Daphne Style No. CL2021 Page" at bounding box center [510, 326] width 511 height 743
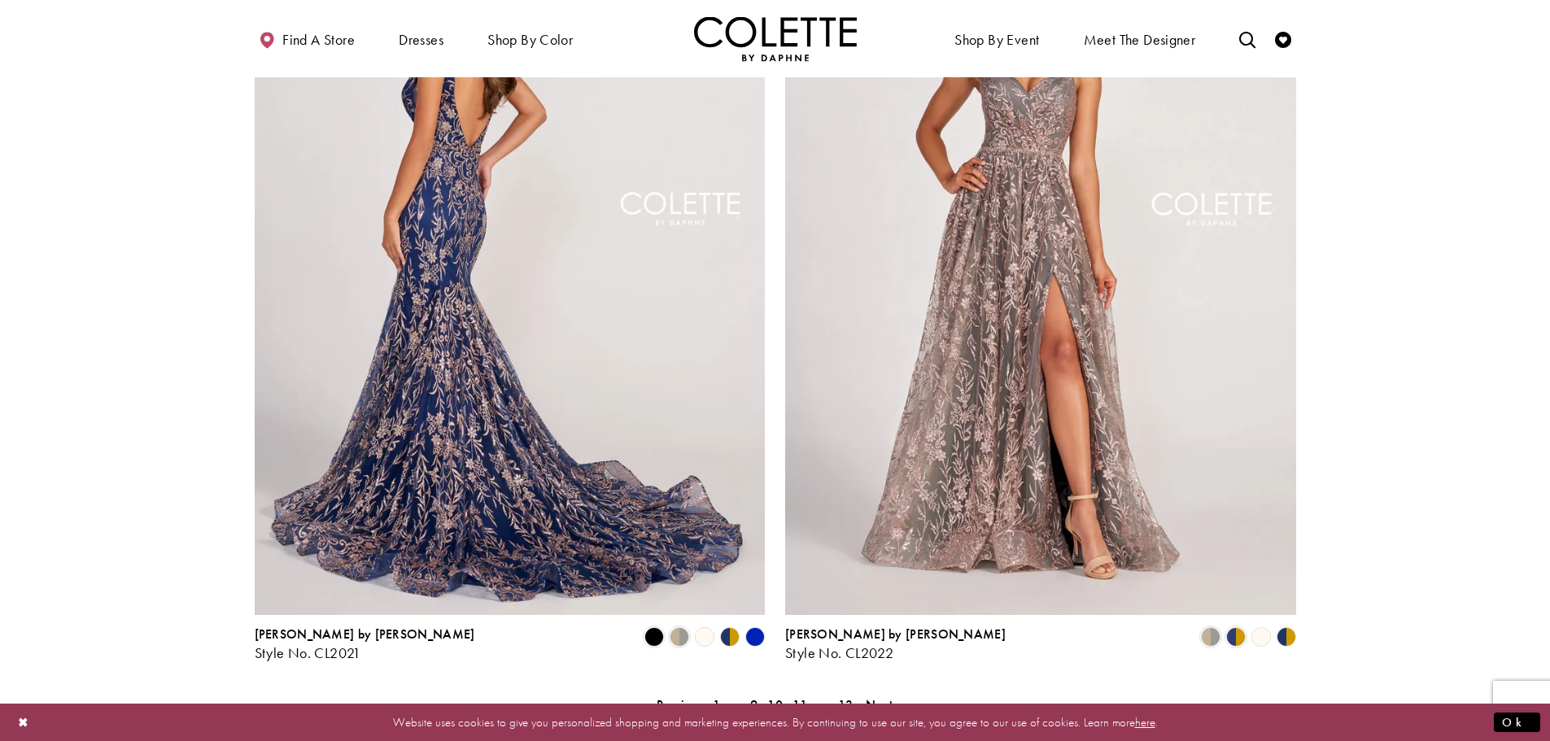
scroll to position [3021, 0]
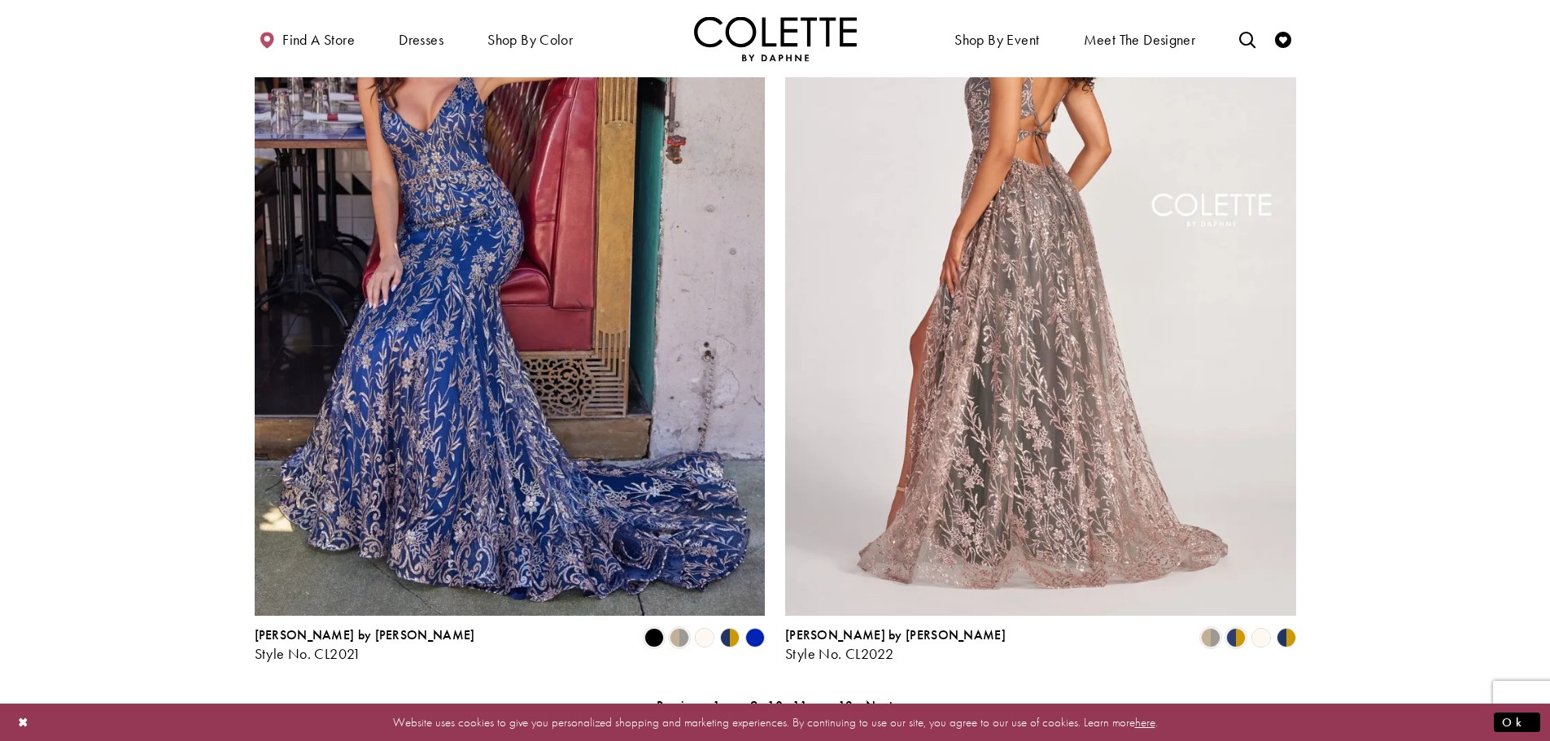
click at [1095, 238] on img "Visit Colette by Daphne Style No. CL2022 Page" at bounding box center [1040, 245] width 511 height 743
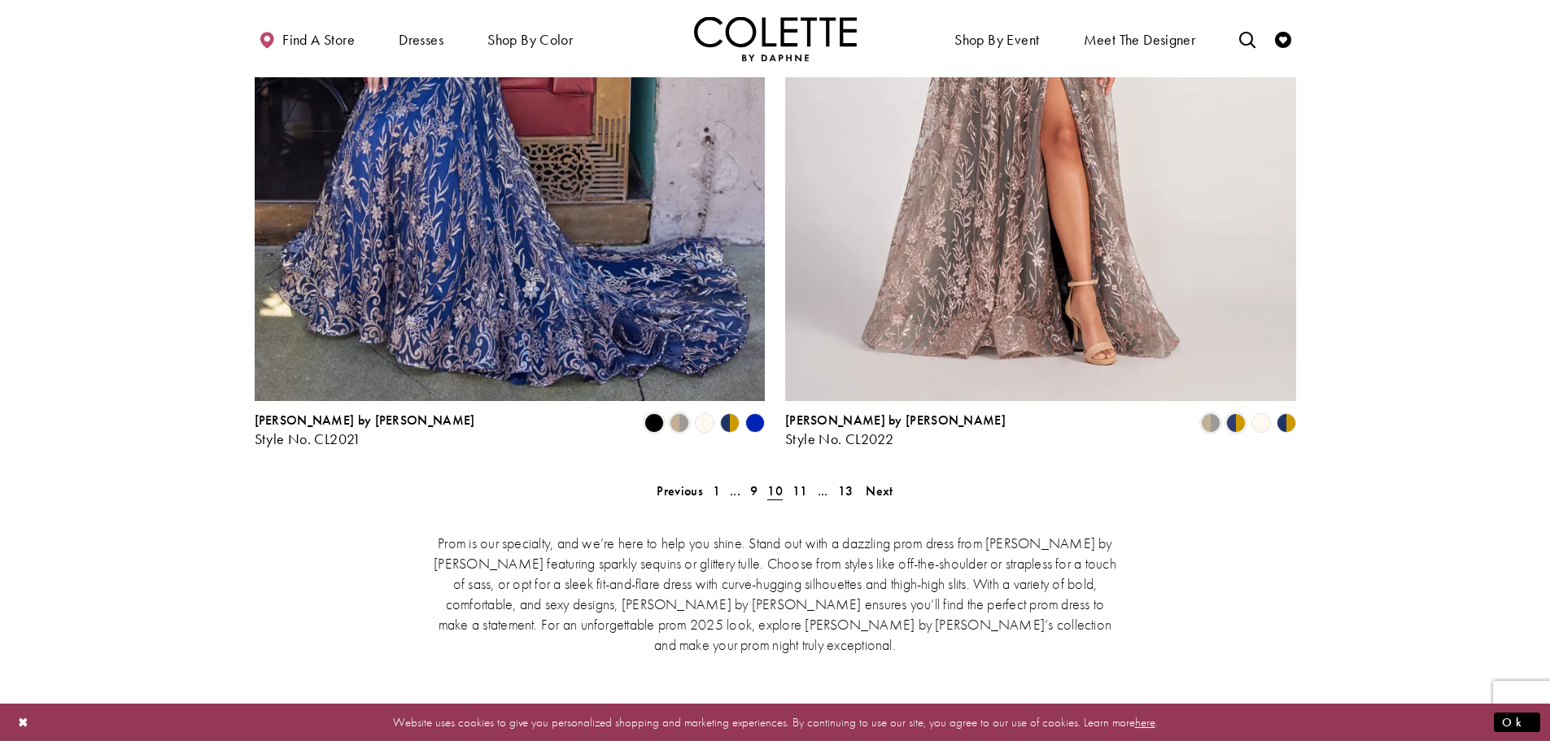
scroll to position [3265, 0]
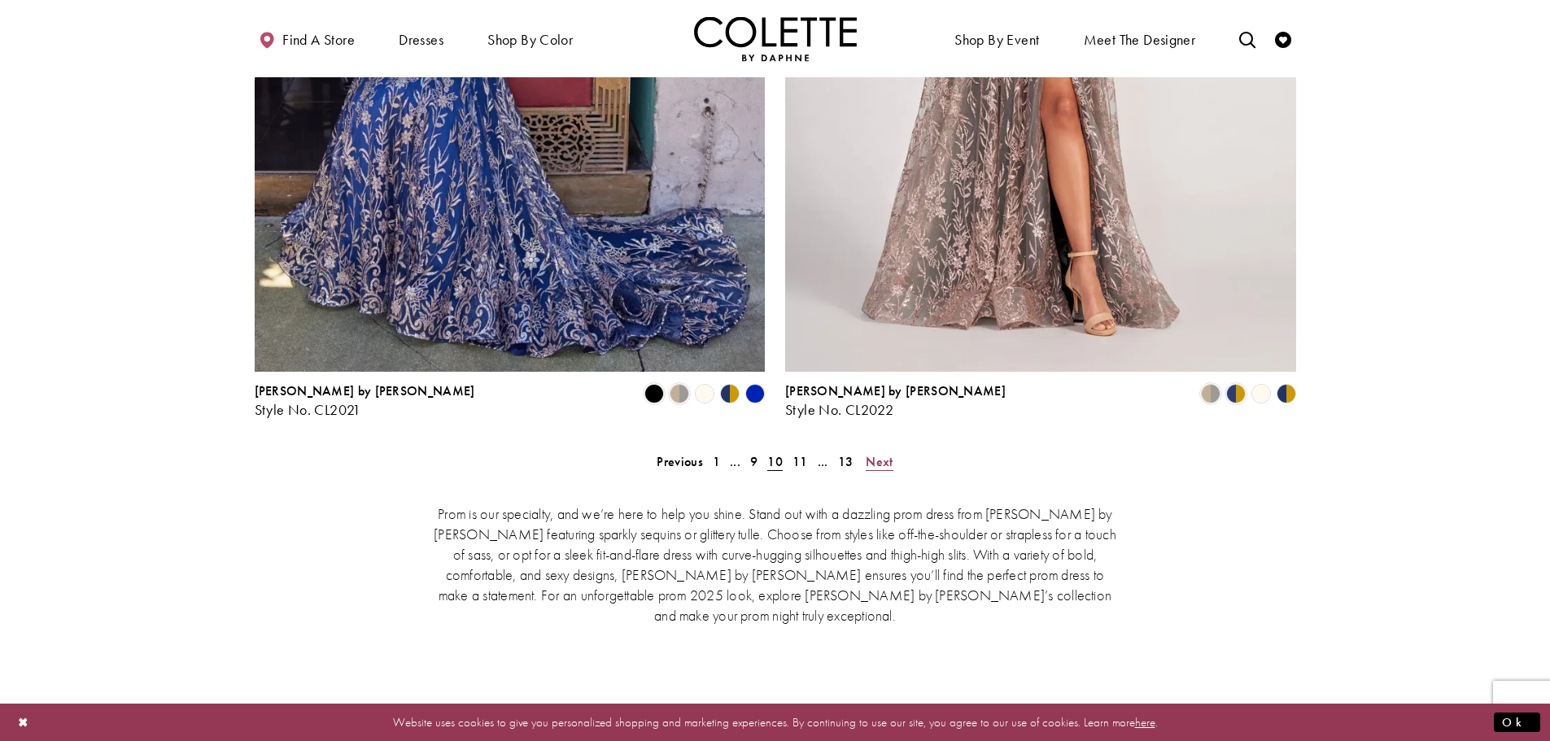
click at [876, 453] on span "Next" at bounding box center [879, 461] width 27 height 17
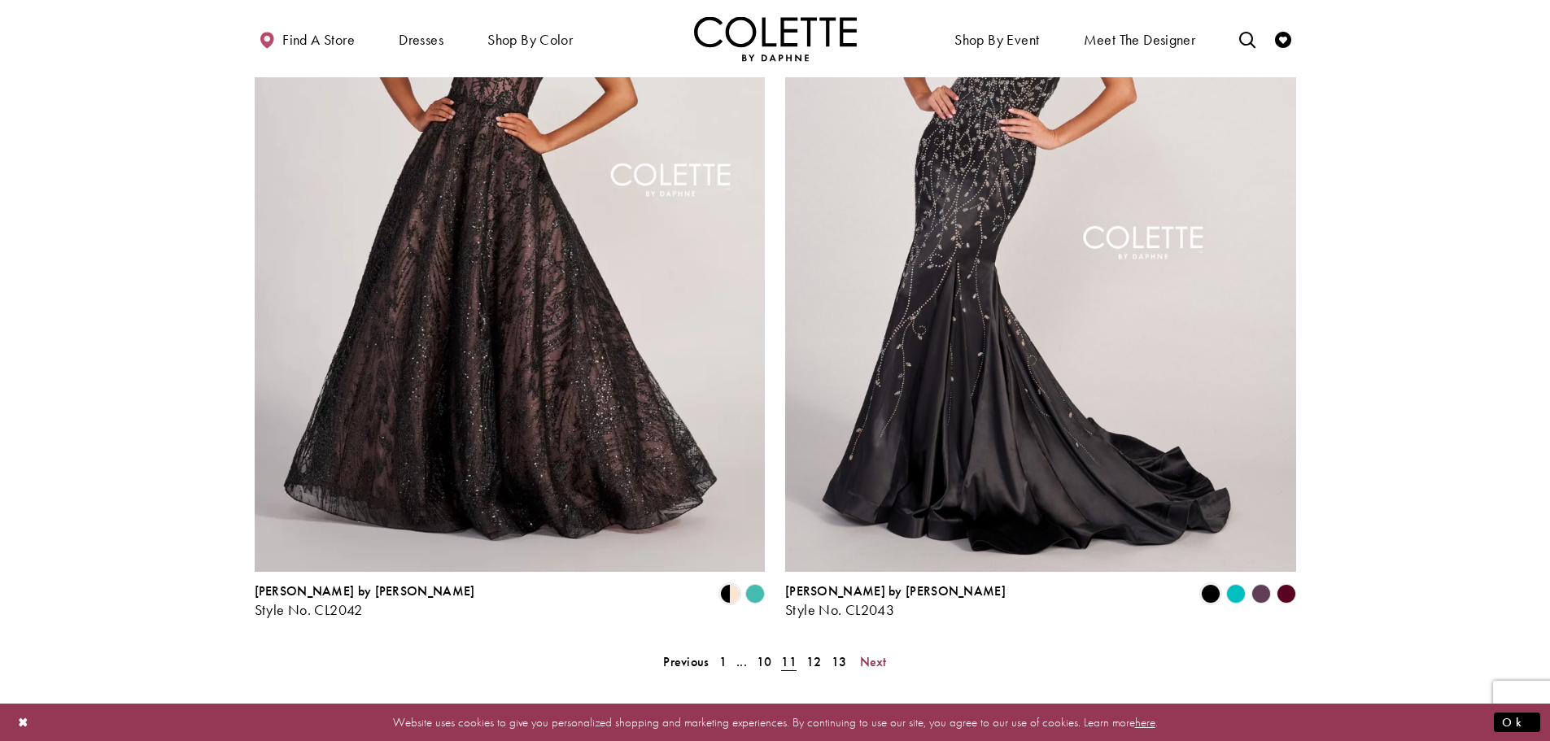
scroll to position [3238, 0]
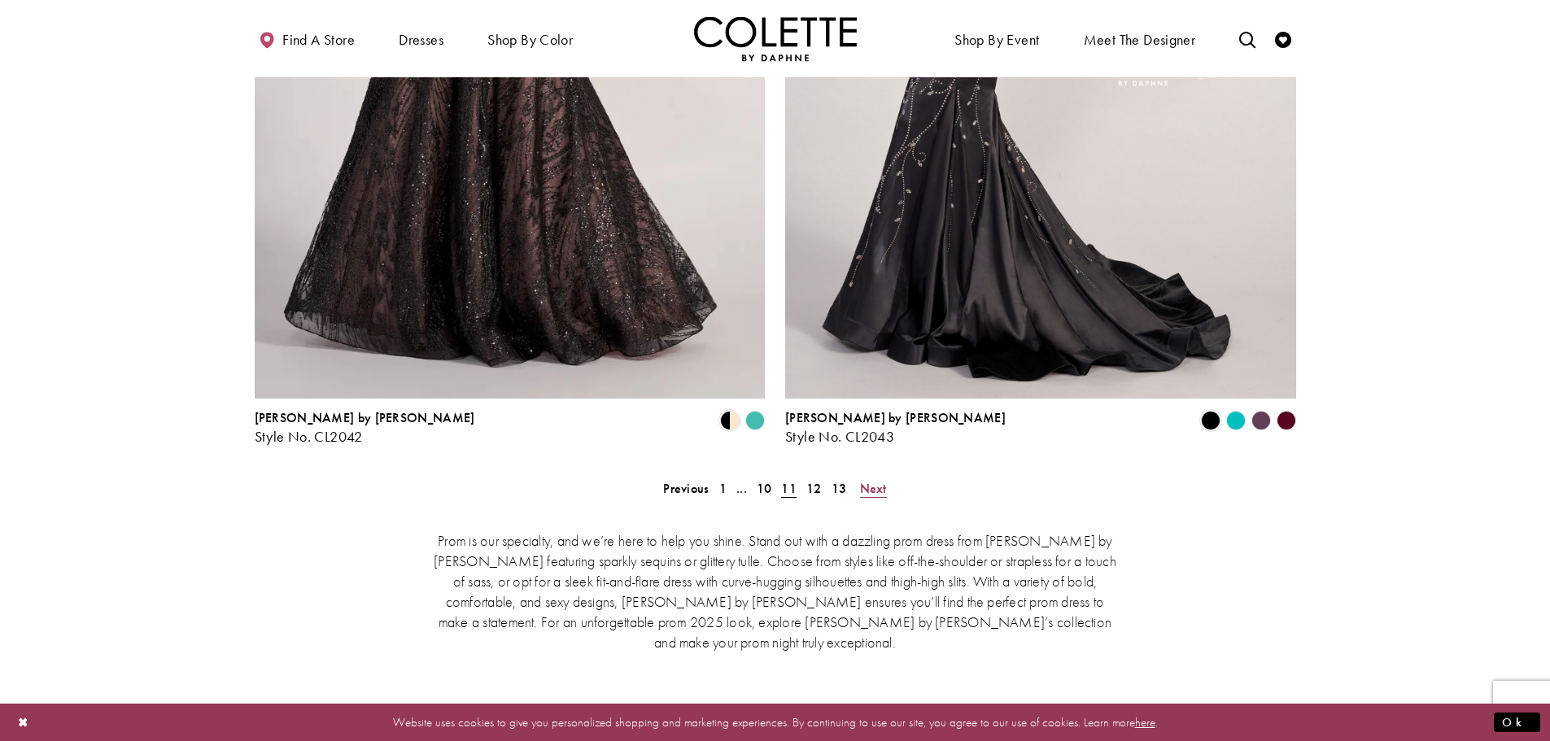
click at [864, 480] on span "Next" at bounding box center [873, 488] width 27 height 17
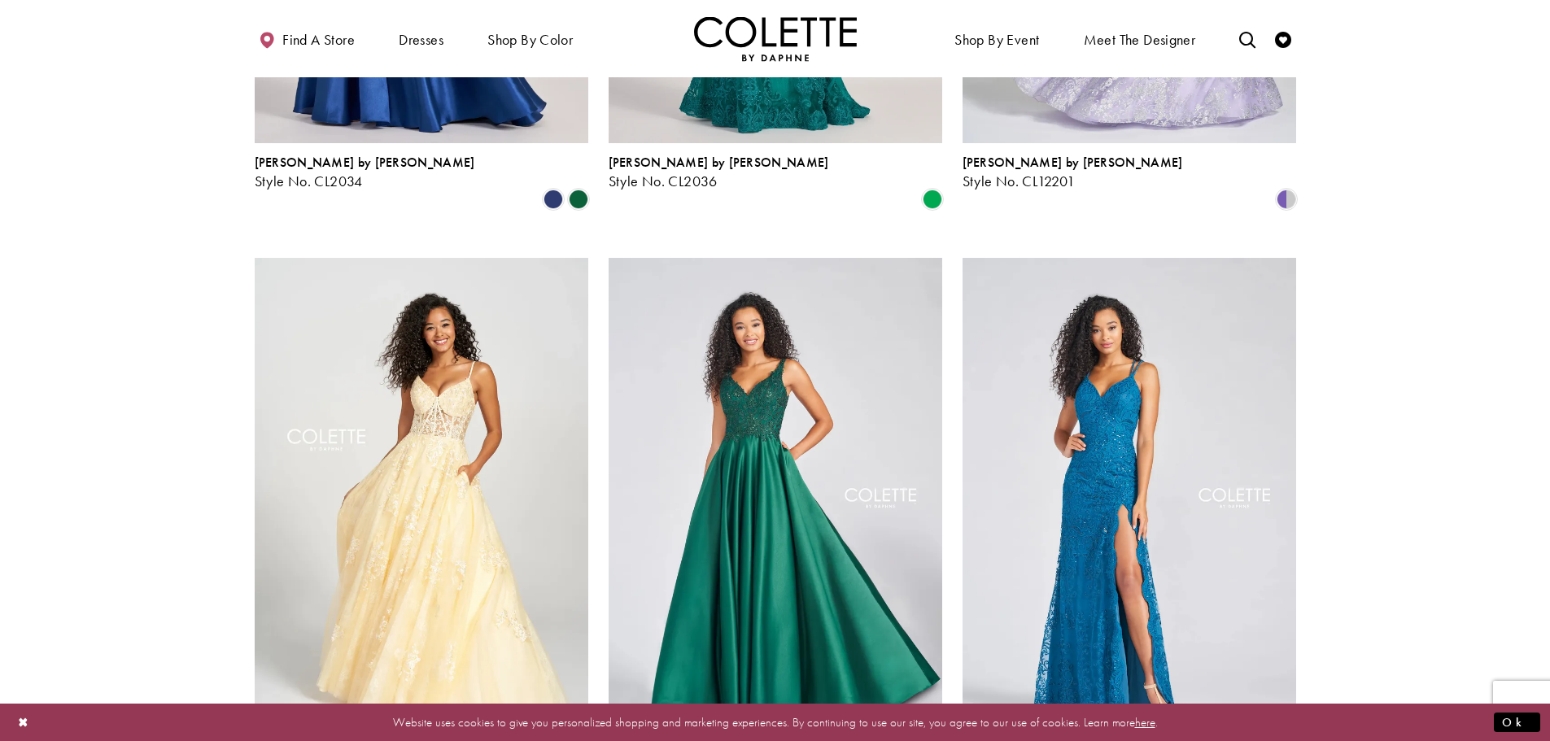
scroll to position [1556, 0]
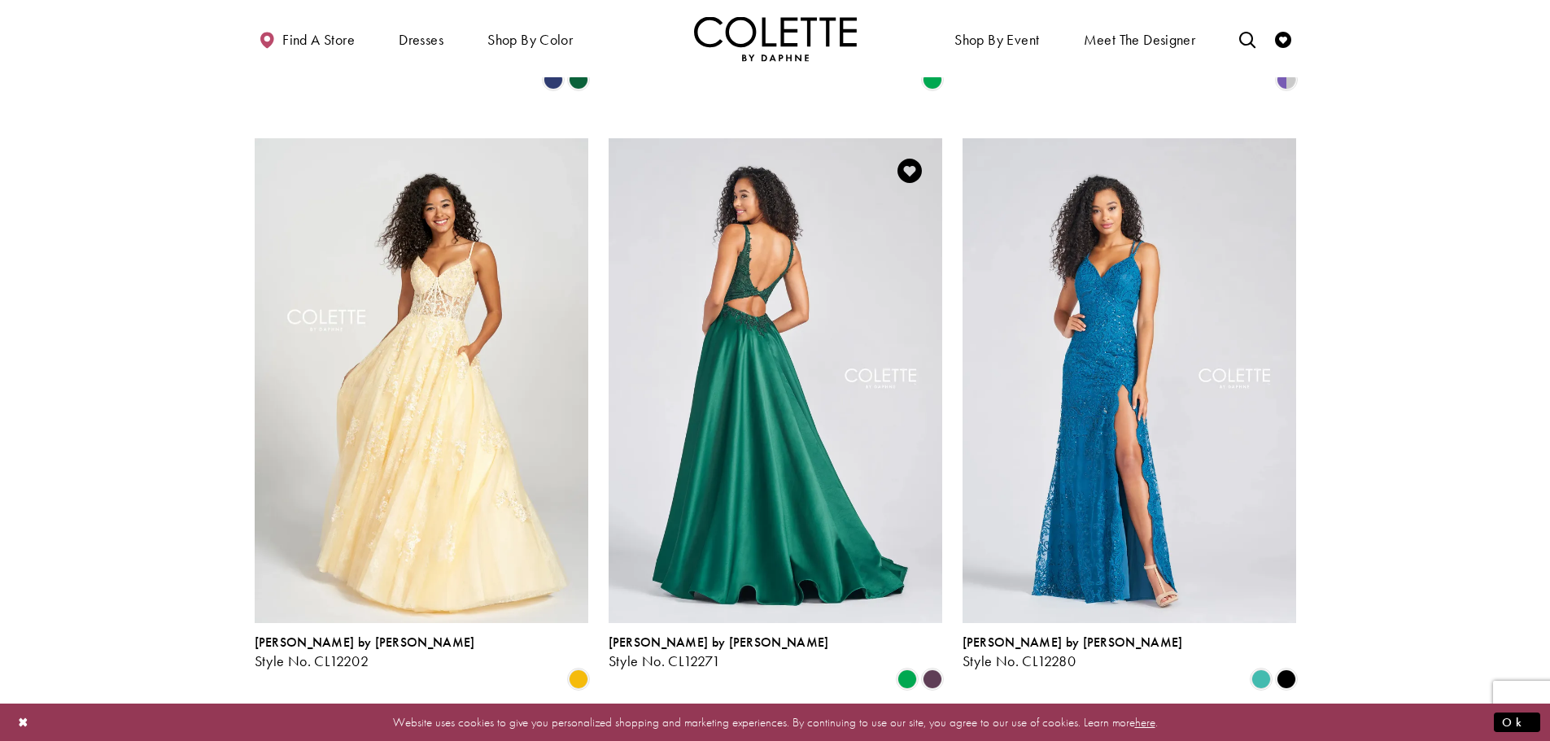
click at [759, 404] on img "Visit Colette by Daphne Style No. CL12271 Page" at bounding box center [776, 380] width 334 height 485
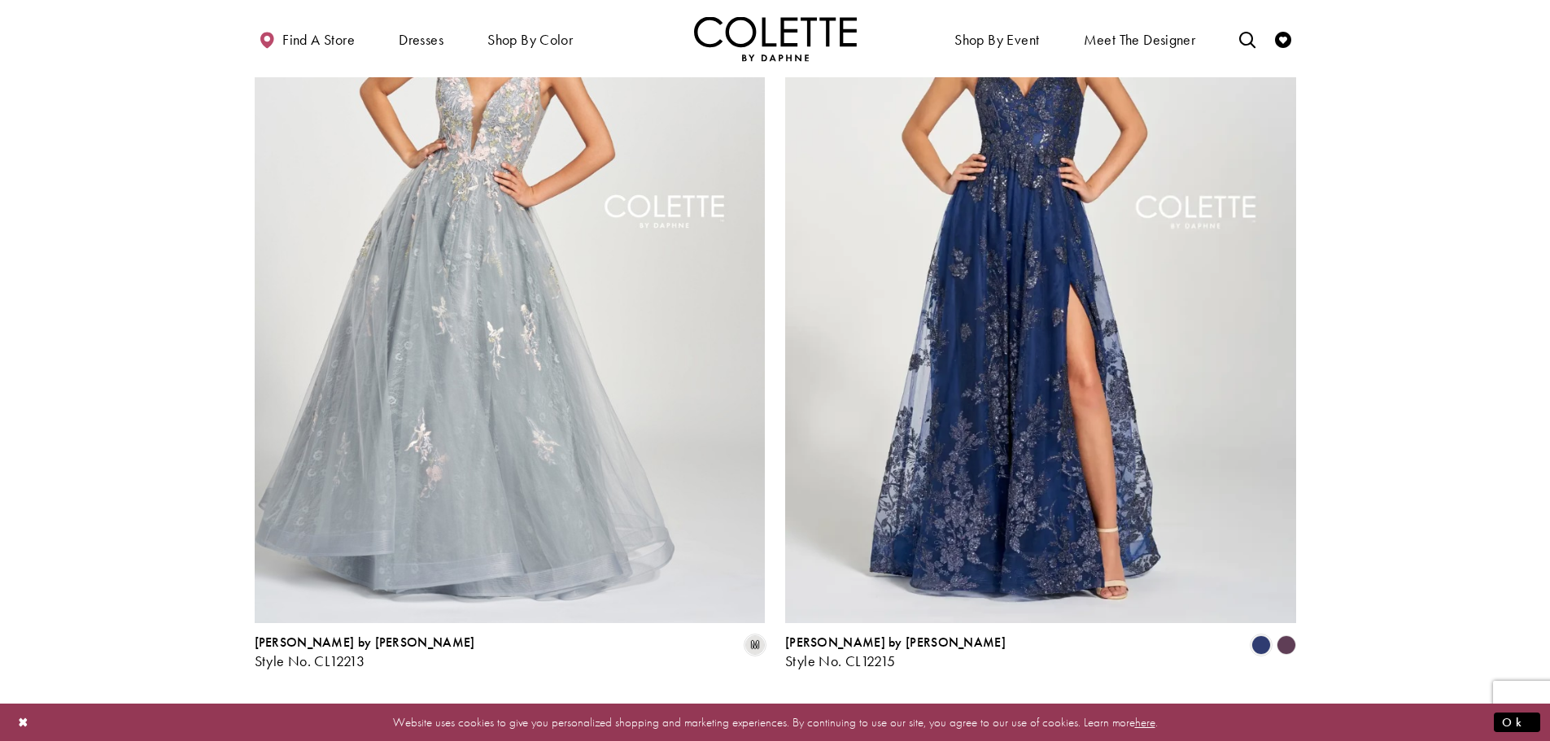
scroll to position [3021, 0]
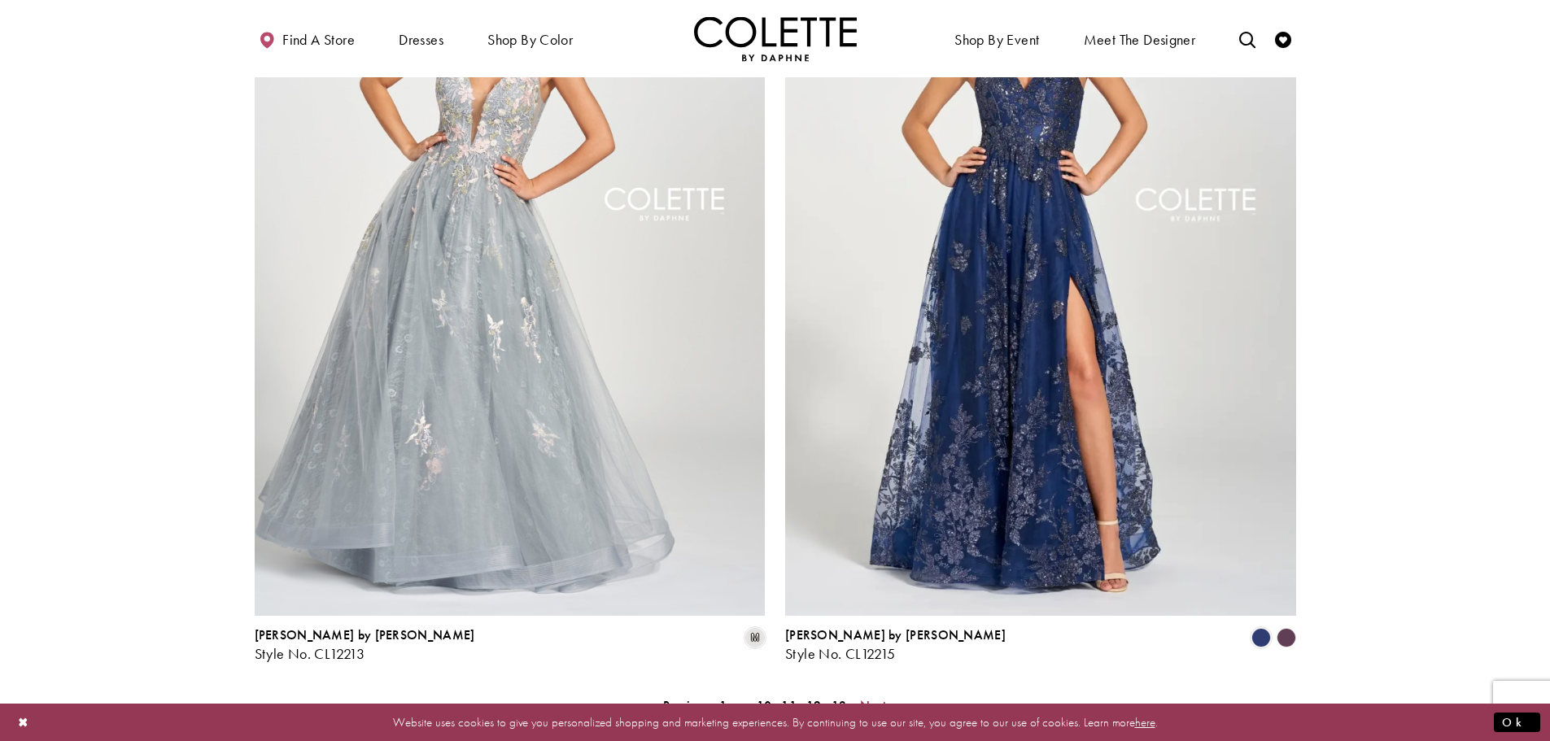
click at [881, 697] on span "Next" at bounding box center [873, 705] width 27 height 17
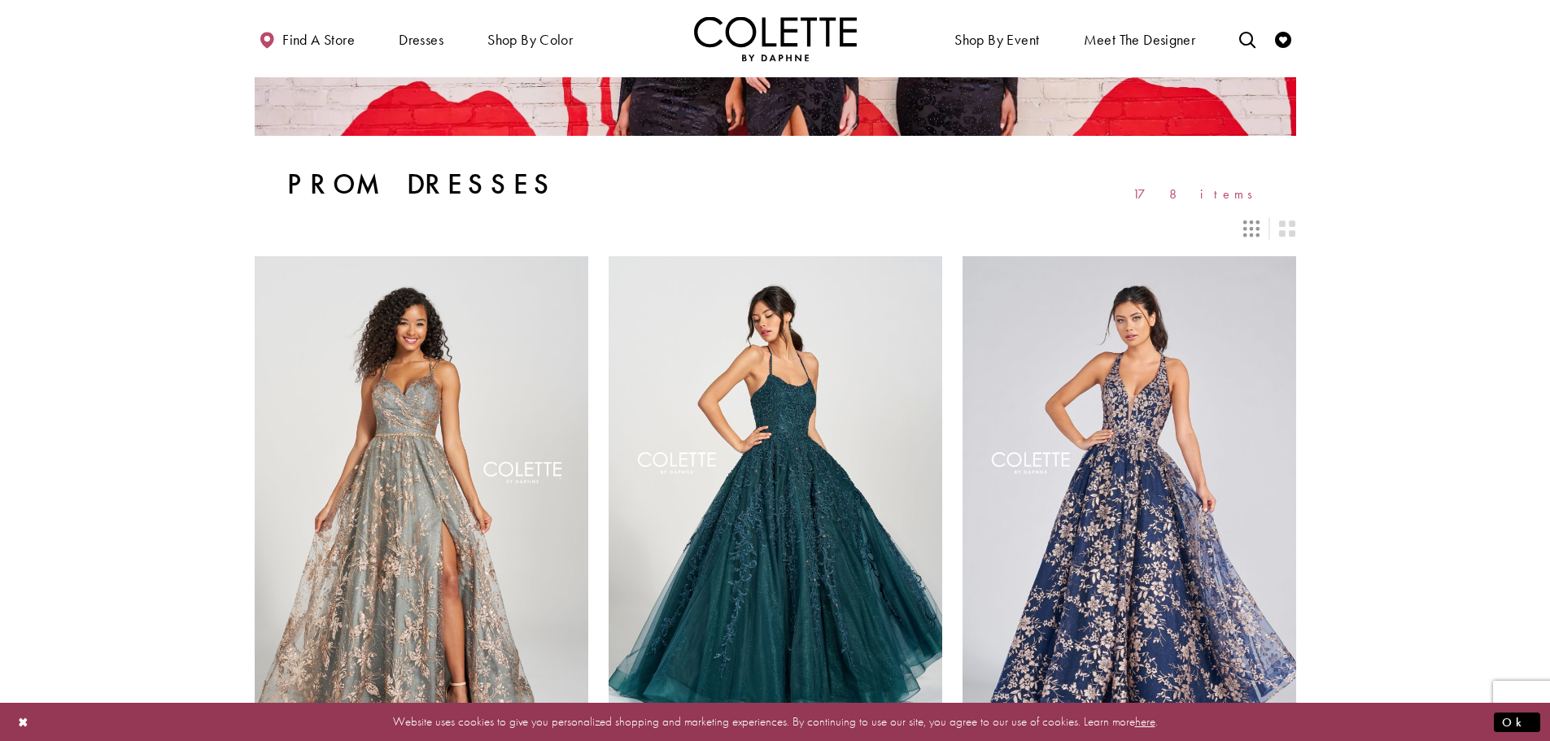
scroll to position [244, 0]
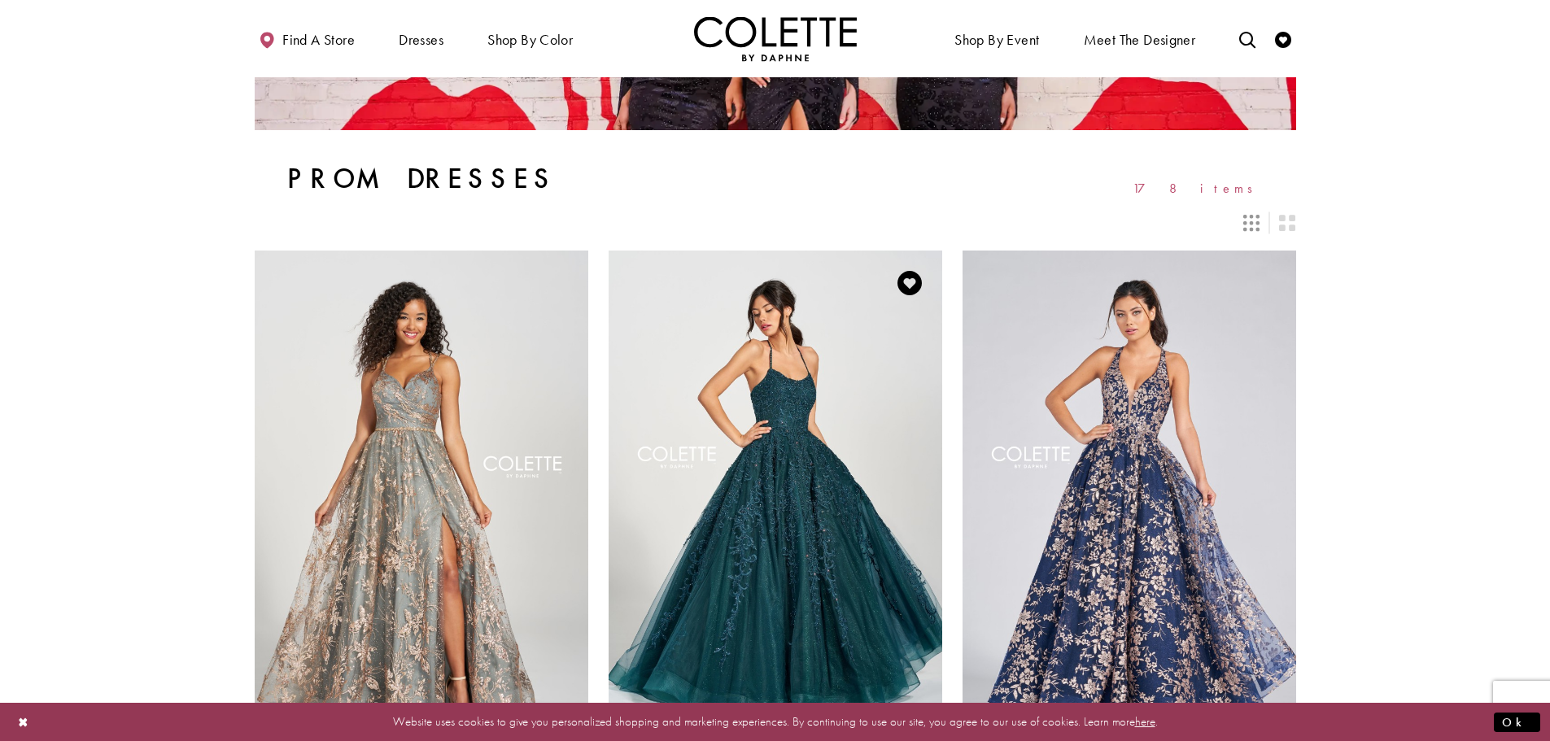
click at [724, 528] on img "Visit Colette by Daphne Style No. CL12221 Page" at bounding box center [776, 493] width 334 height 485
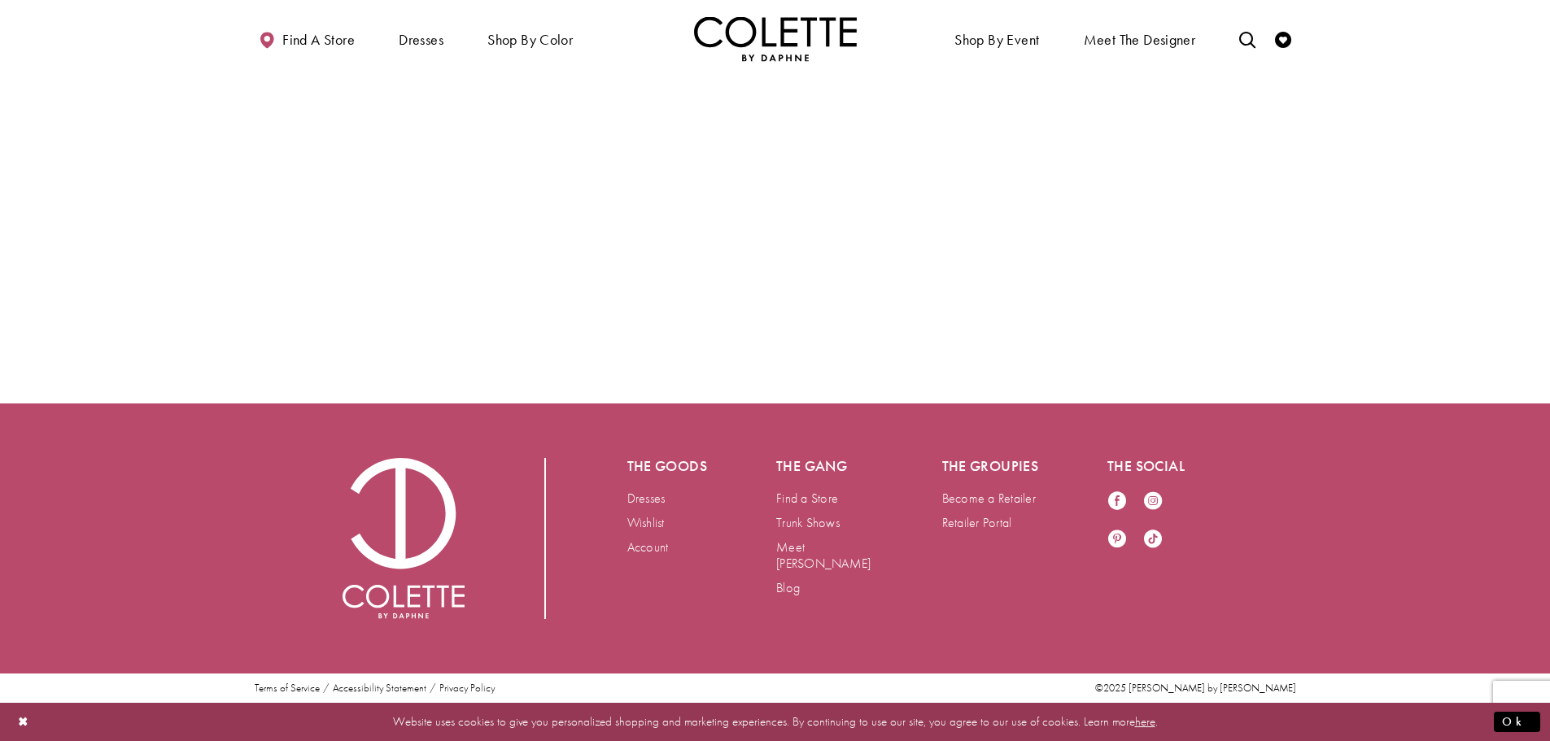
scroll to position [3254, 0]
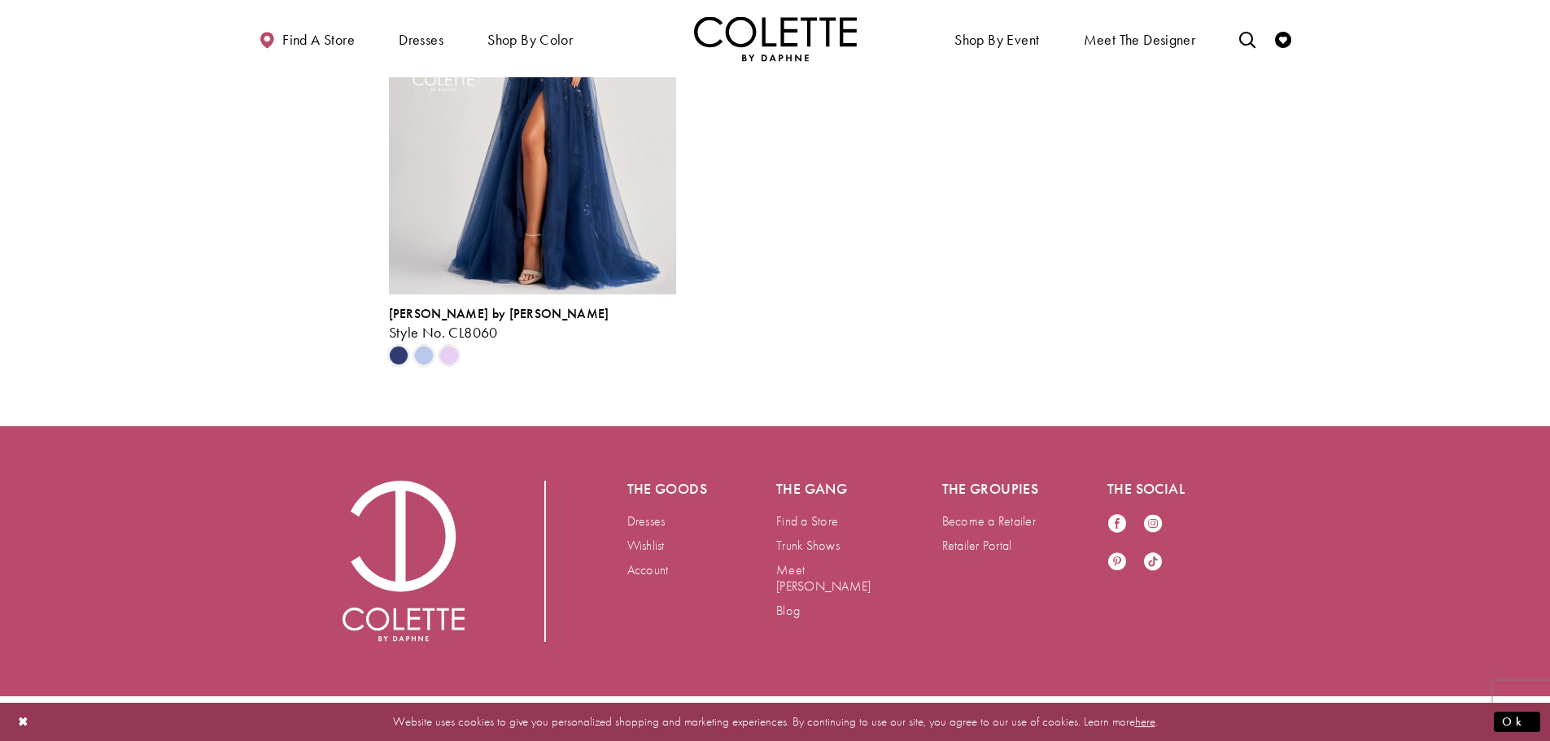
scroll to position [3899, 0]
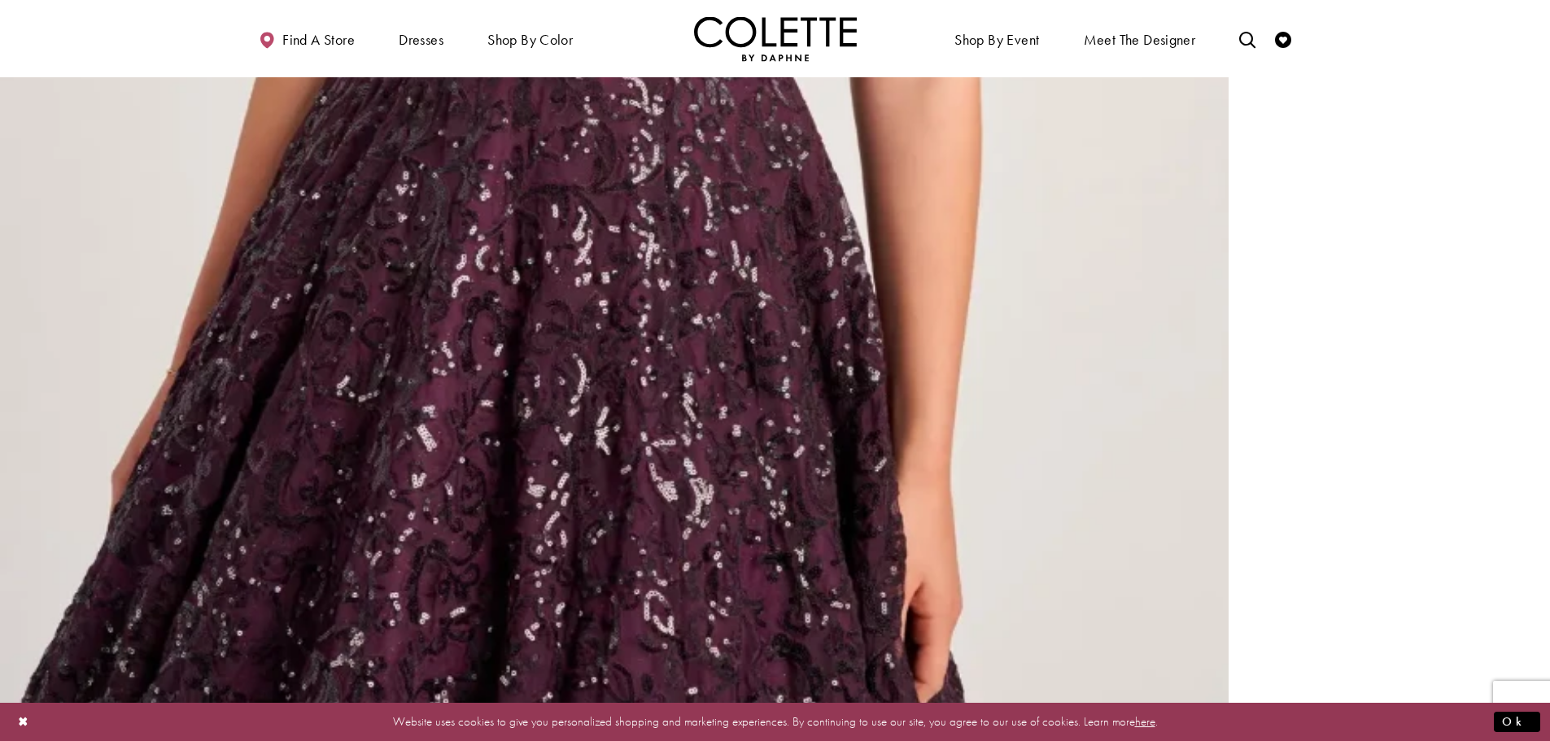
scroll to position [3905, 0]
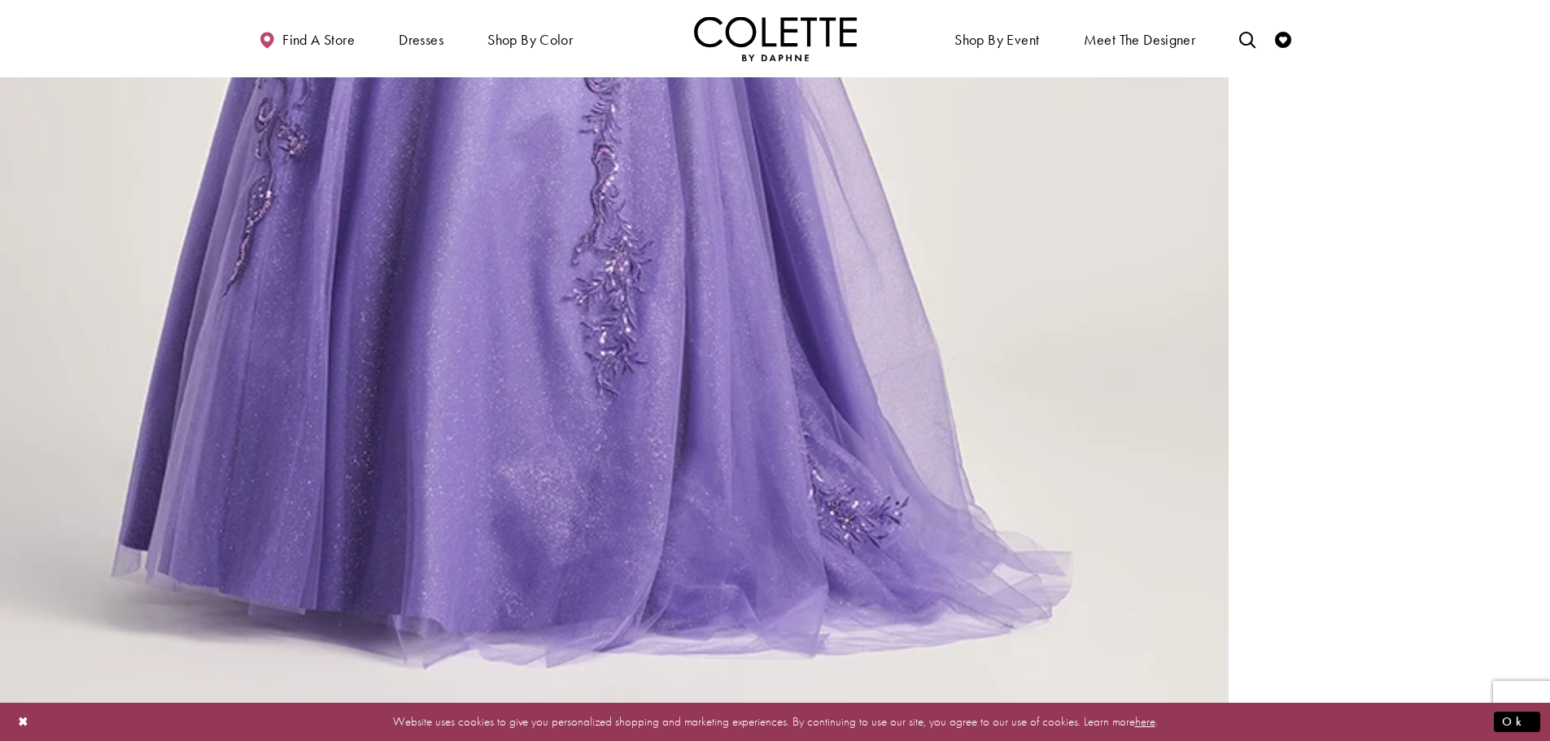
scroll to position [3986, 0]
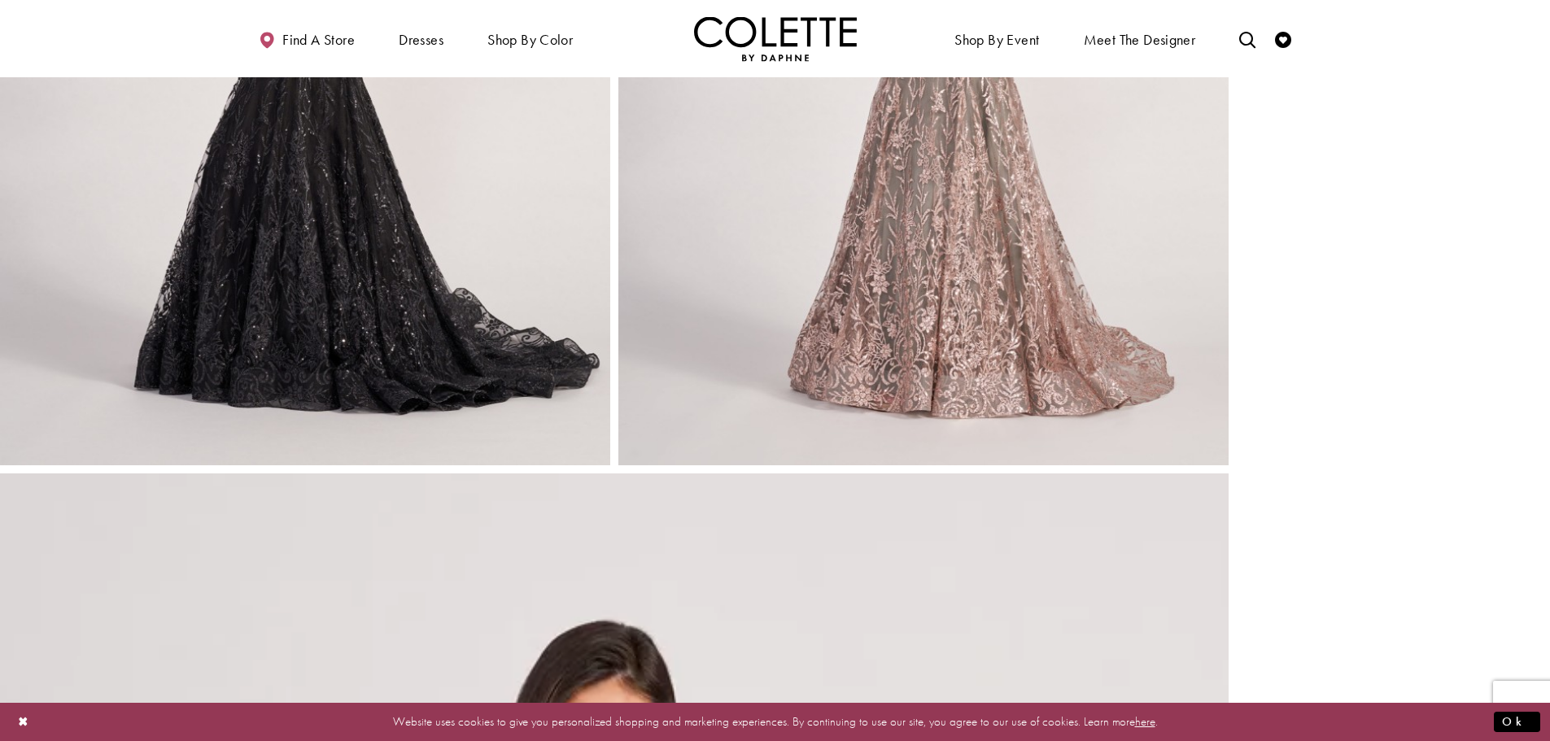
scroll to position [2522, 0]
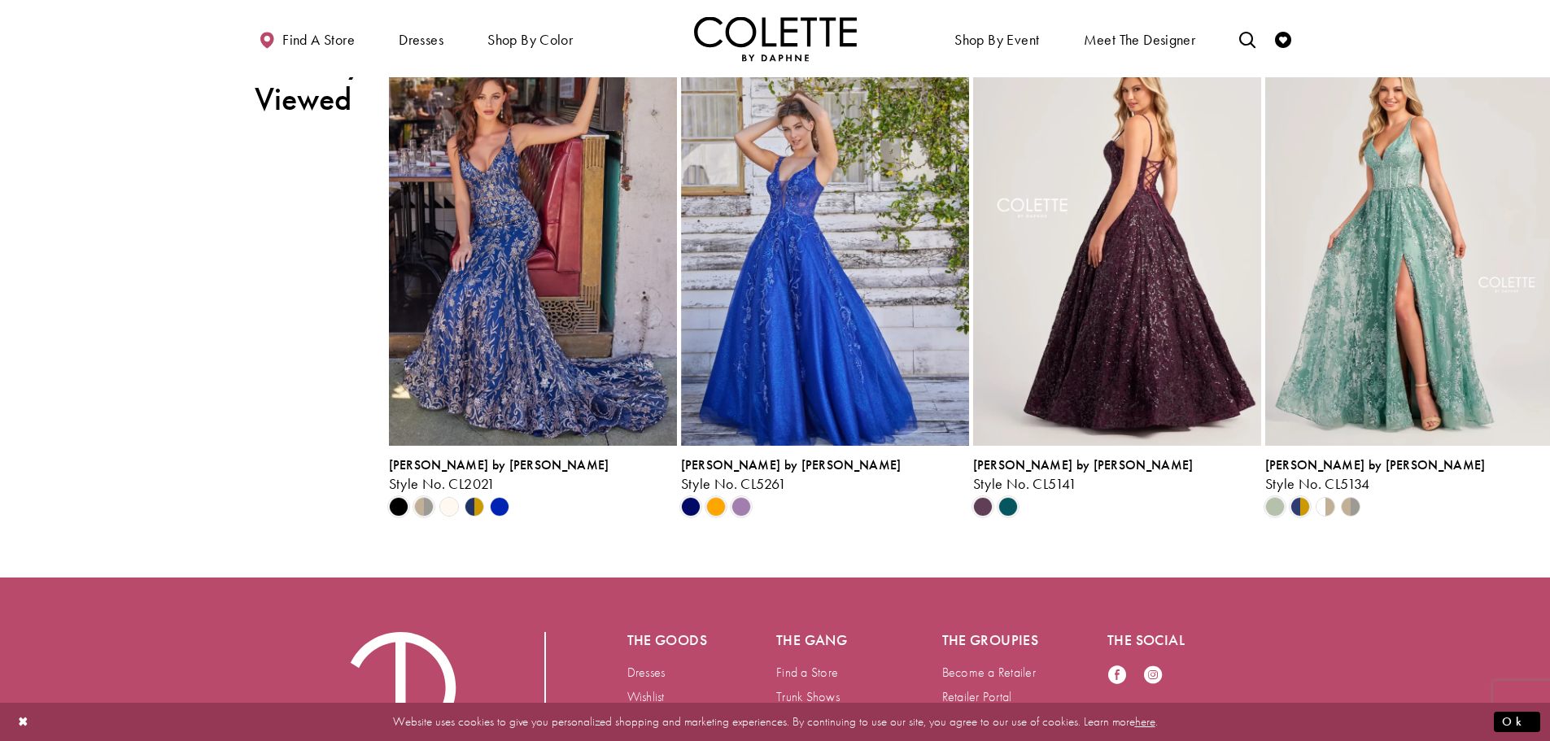
scroll to position [1952, 0]
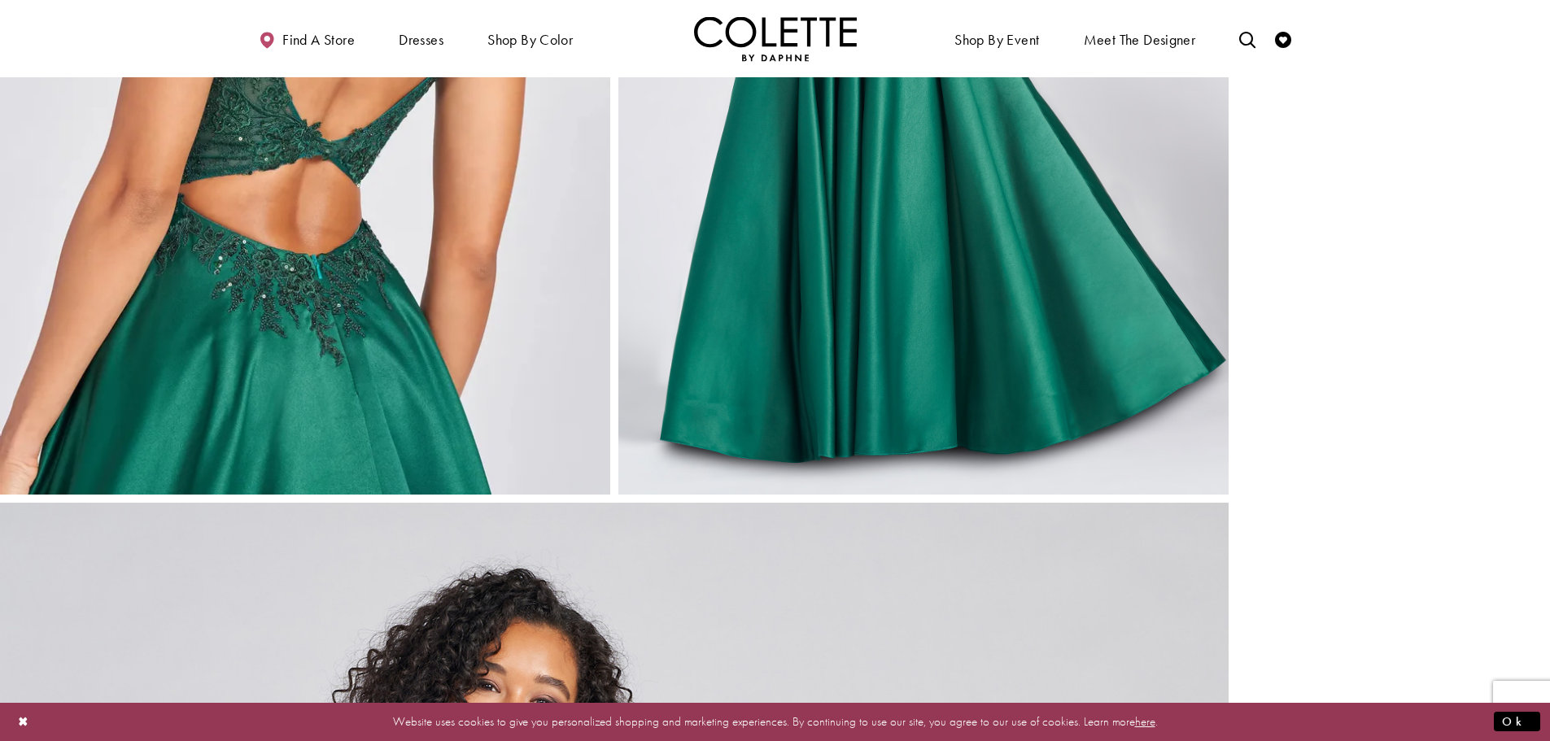
scroll to position [2359, 0]
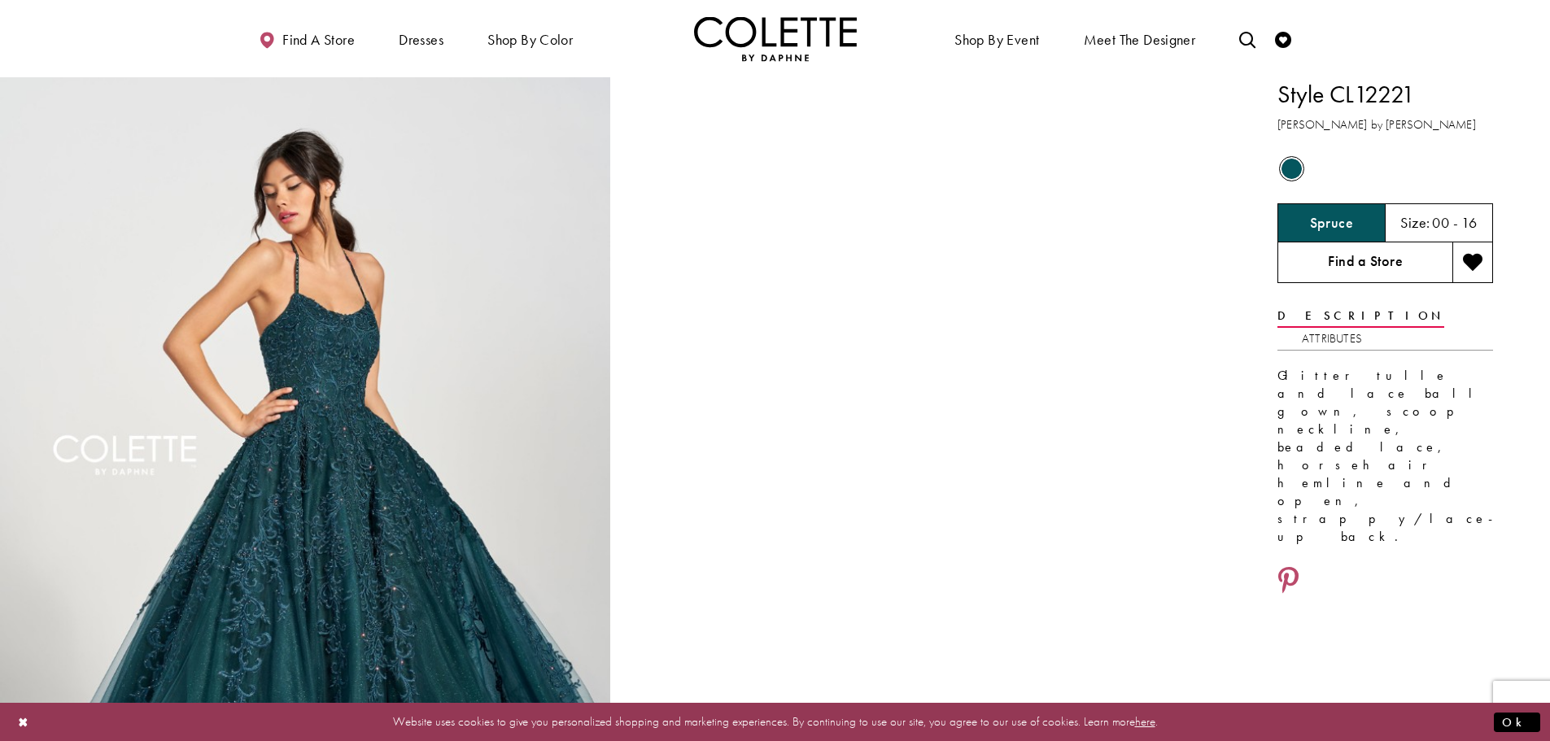
click at [1335, 263] on link "Find a Store" at bounding box center [1364, 262] width 175 height 41
